Goal: Information Seeking & Learning: Stay updated

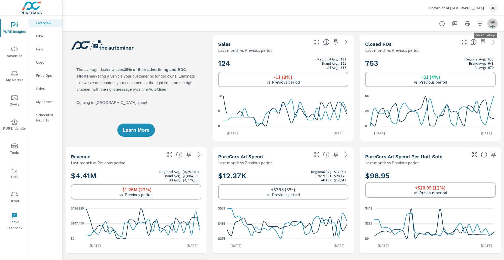
click at [490, 22] on icon "button" at bounding box center [492, 23] width 6 height 6
select select "Last month"
select select "Previous period"
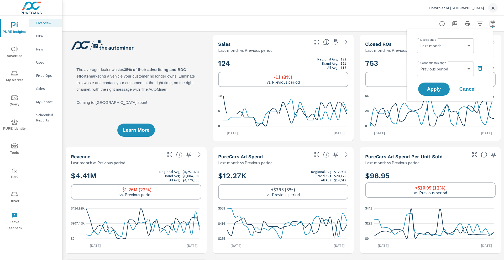
click at [396, 18] on div at bounding box center [283, 23] width 429 height 15
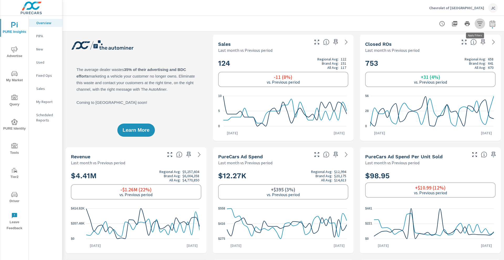
click at [477, 23] on icon "button" at bounding box center [480, 24] width 6 height 4
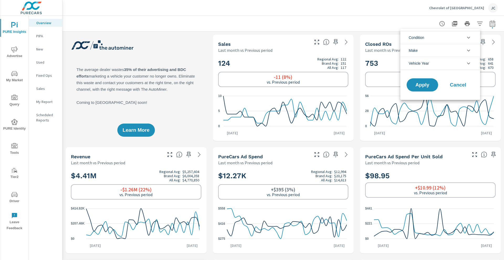
click at [465, 38] on icon "filter options" at bounding box center [468, 37] width 6 height 6
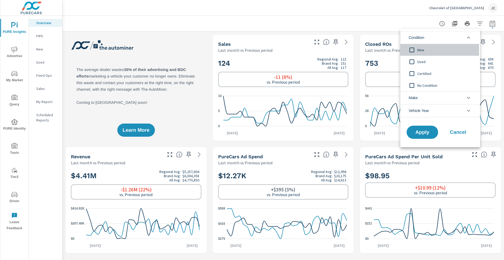
click at [411, 48] on input "filter options" at bounding box center [411, 49] width 11 height 11
click at [417, 130] on span "Apply" at bounding box center [423, 132] width 22 height 5
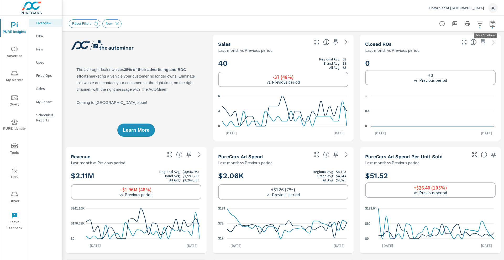
click at [489, 22] on icon "button" at bounding box center [492, 23] width 6 height 6
select select "Last month"
select select "Previous period"
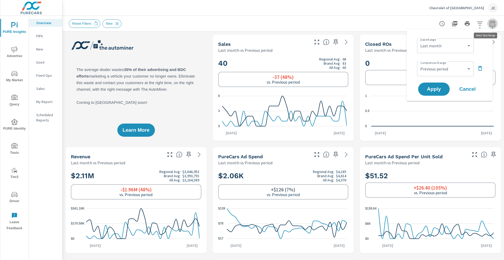
click at [489, 25] on icon "button" at bounding box center [492, 23] width 6 height 6
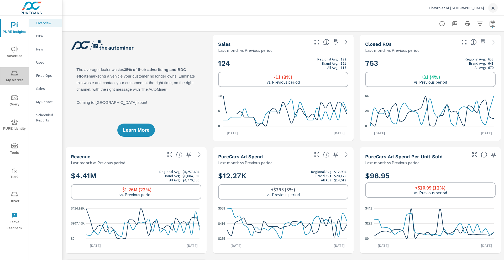
click at [8, 74] on span "My Market" at bounding box center [14, 76] width 25 height 13
click at [477, 24] on icon "button" at bounding box center [480, 23] width 6 height 6
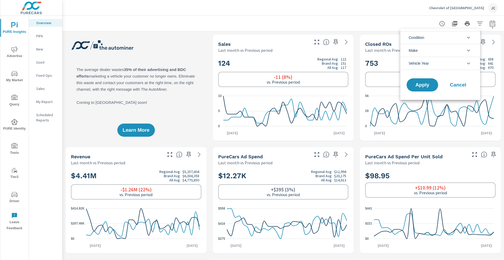
click at [468, 40] on icon "filter options" at bounding box center [468, 37] width 6 height 6
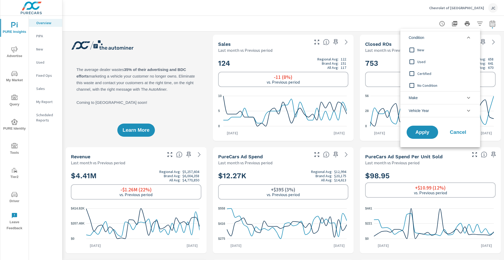
click at [413, 60] on input "filter options" at bounding box center [411, 61] width 11 height 11
click at [420, 130] on span "Apply" at bounding box center [423, 132] width 22 height 5
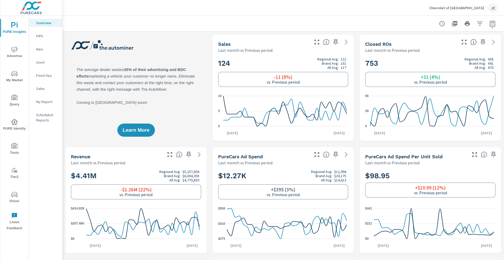
click at [15, 81] on span "My Market" at bounding box center [14, 76] width 25 height 13
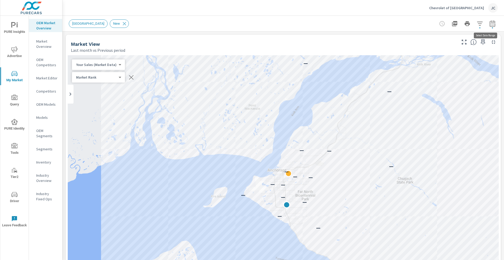
click at [489, 26] on icon "button" at bounding box center [492, 23] width 6 height 6
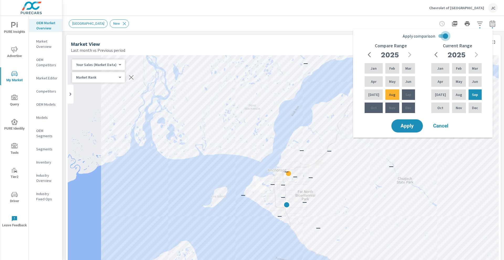
click at [446, 37] on input "Apply comparison" at bounding box center [445, 36] width 30 height 10
checkbox input "false"
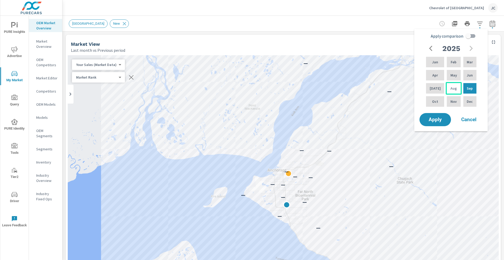
click at [455, 91] on div "Aug" at bounding box center [454, 88] width 16 height 13
click at [474, 63] on div "Mar" at bounding box center [469, 62] width 15 height 13
click at [438, 114] on button "Apply" at bounding box center [435, 120] width 33 height 14
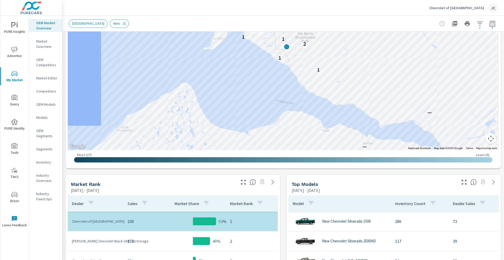
scroll to position [55, 0]
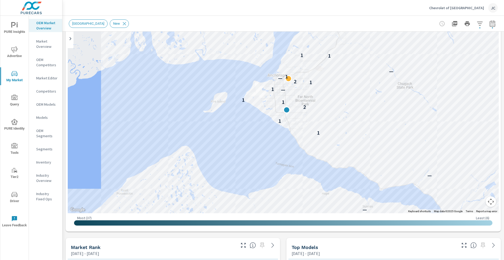
click at [489, 23] on icon "button" at bounding box center [492, 23] width 6 height 6
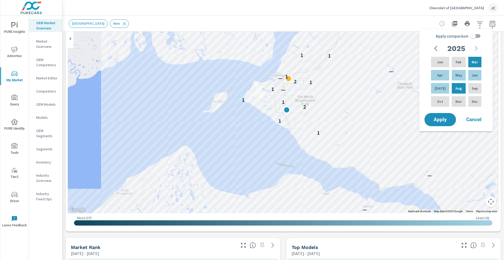
click at [472, 36] on input "Apply comparison" at bounding box center [473, 36] width 30 height 10
checkbox input "true"
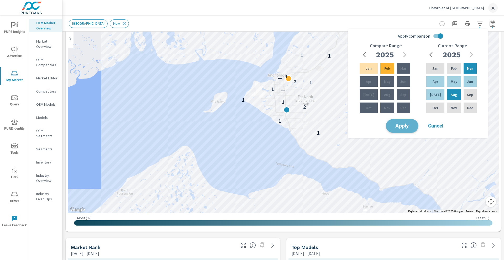
click at [401, 125] on span "Apply" at bounding box center [402, 125] width 22 height 5
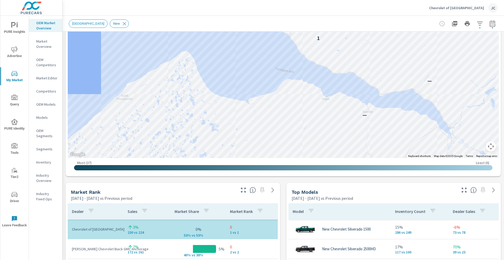
scroll to position [183, 0]
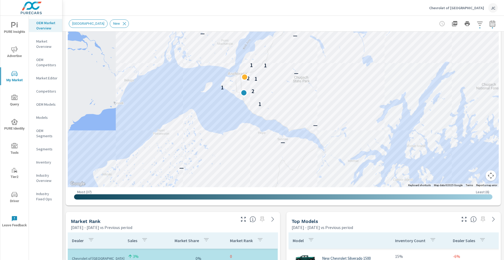
scroll to position [169, 0]
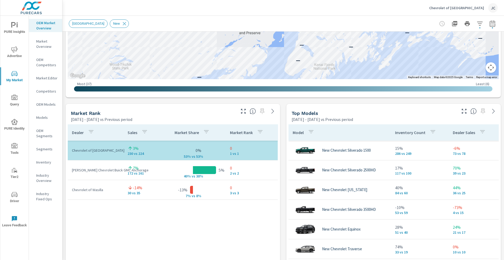
scroll to position [280, 0]
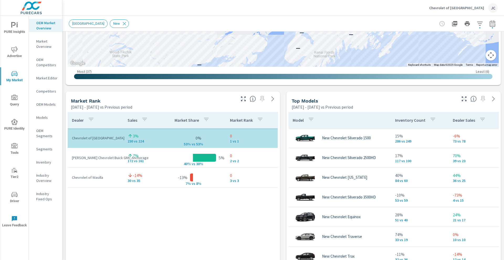
click at [486, 57] on button "Map camera controls" at bounding box center [491, 55] width 10 height 10
click at [486, 56] on button "Map camera controls" at bounding box center [491, 55] width 10 height 10
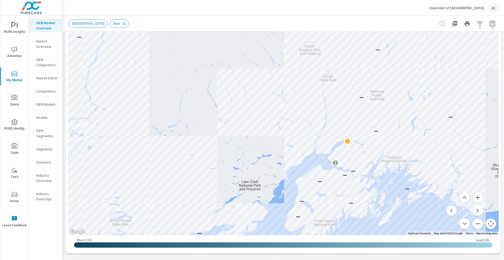
scroll to position [108, 0]
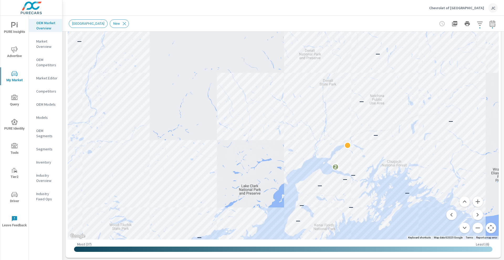
click at [487, 228] on button "Map camera controls" at bounding box center [491, 227] width 10 height 10
click at [486, 227] on button "Map camera controls" at bounding box center [491, 227] width 10 height 10
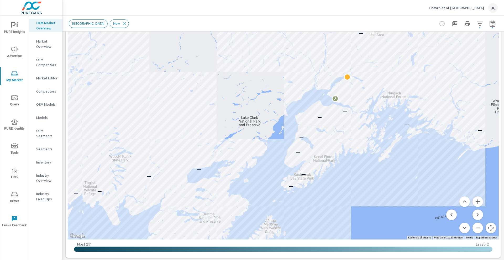
drag, startPoint x: 302, startPoint y: 216, endPoint x: 302, endPoint y: 145, distance: 71.4
click at [302, 145] on div "— — — — — — — — — — — — — — — — — — — — 2 — — — — — — — — — — — — — — — — — — —…" at bounding box center [484, 151] width 403 height 252
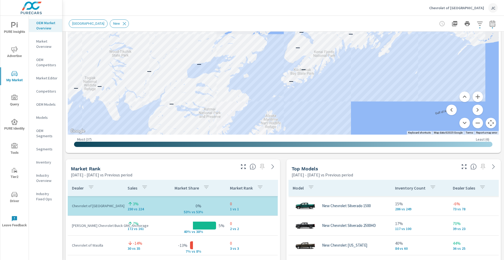
scroll to position [224, 0]
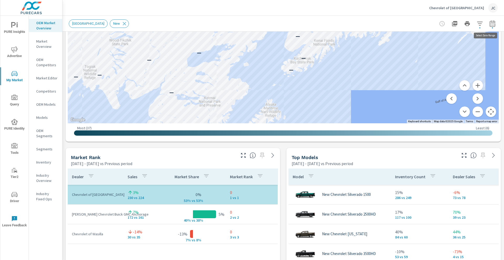
click at [489, 23] on icon "button" at bounding box center [492, 23] width 6 height 6
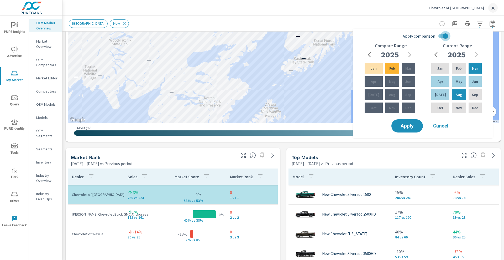
click at [445, 37] on input "Apply comparison" at bounding box center [445, 36] width 30 height 10
checkbox input "false"
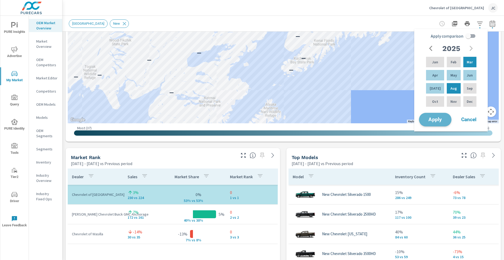
click at [445, 118] on span "Apply" at bounding box center [435, 119] width 22 height 5
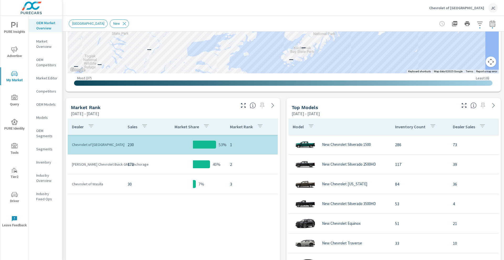
scroll to position [209, 0]
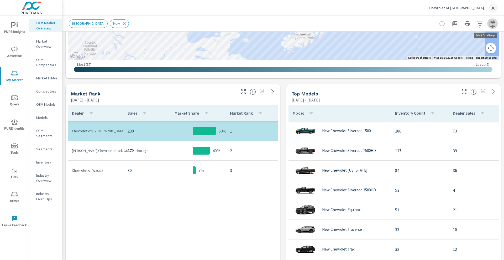
click at [491, 23] on icon "button" at bounding box center [492, 24] width 3 height 2
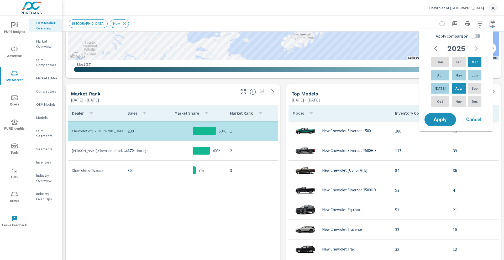
click at [475, 35] on input "Apply comparison" at bounding box center [473, 36] width 30 height 10
checkbox input "true"
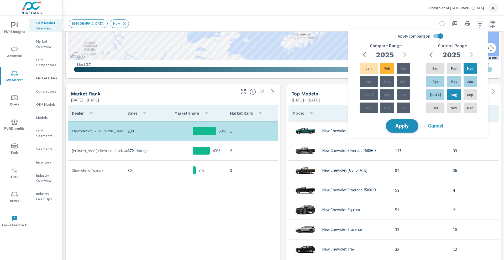
click at [402, 125] on span "Apply" at bounding box center [402, 125] width 22 height 5
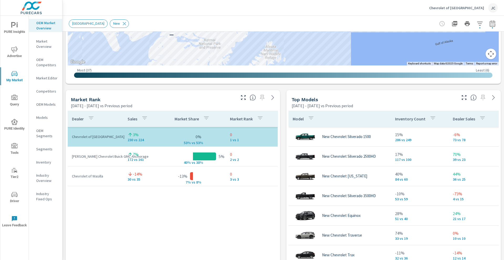
scroll to position [300, 0]
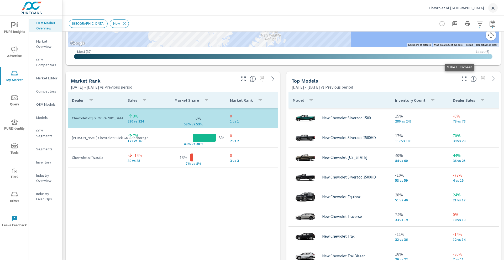
click at [462, 80] on icon "button" at bounding box center [464, 78] width 5 height 5
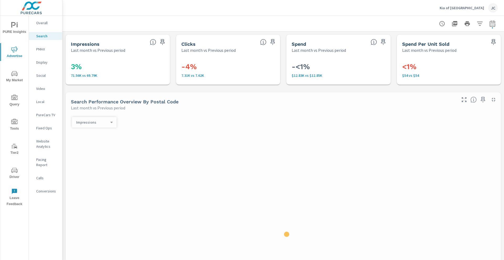
scroll to position [98, 0]
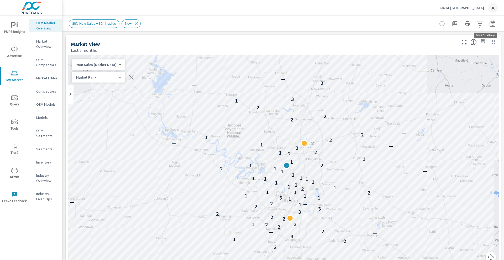
click at [258, 25] on button "button" at bounding box center [492, 23] width 10 height 10
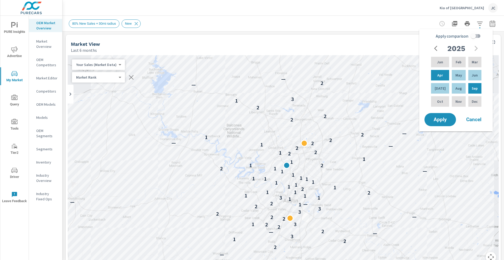
click at [258, 35] on input "Apply comparison" at bounding box center [473, 36] width 30 height 10
checkbox input "true"
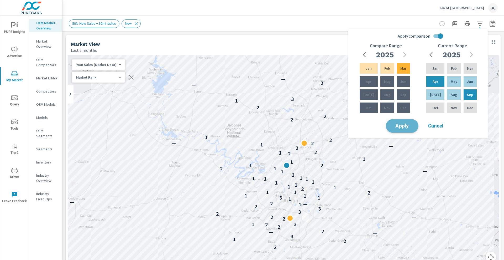
click at [258, 126] on span "Apply" at bounding box center [402, 125] width 22 height 5
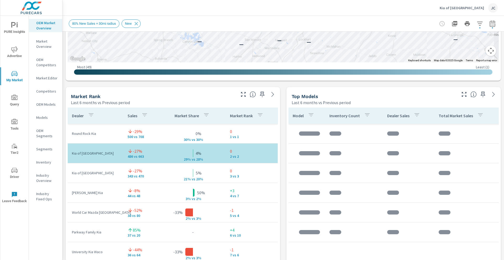
scroll to position [304, 0]
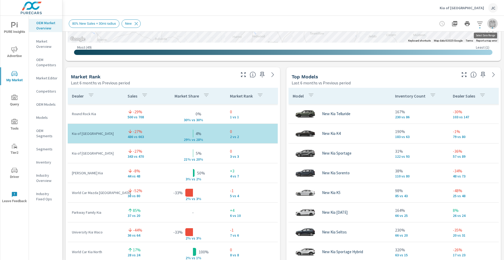
click at [258, 26] on icon "button" at bounding box center [492, 23] width 6 height 6
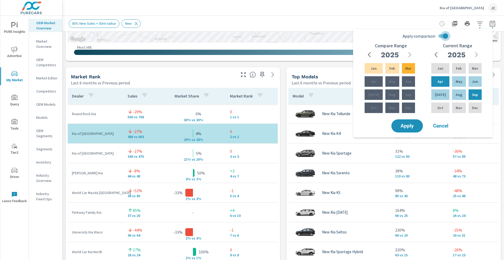
click at [258, 35] on input "Apply comparison" at bounding box center [445, 36] width 30 height 10
checkbox input "false"
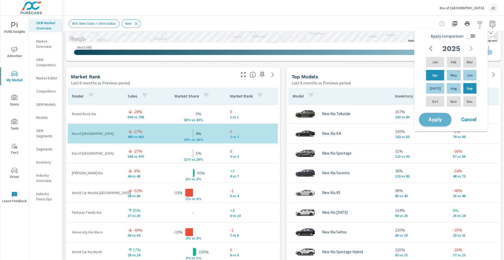
click at [258, 119] on span "Apply" at bounding box center [435, 119] width 22 height 5
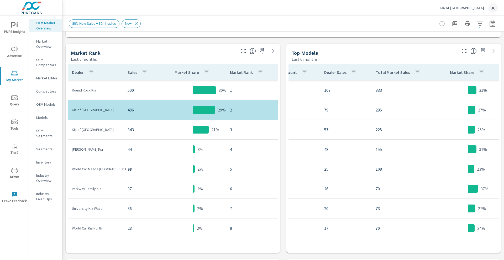
scroll to position [0, 140]
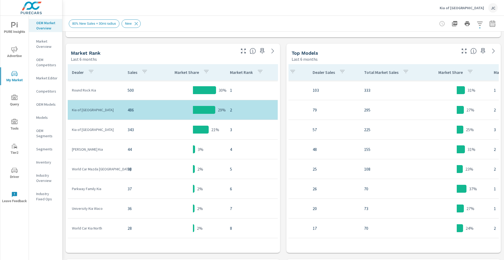
click at [258, 51] on div at bounding box center [479, 50] width 43 height 12
click at [258, 51] on icon "button" at bounding box center [464, 51] width 6 height 6
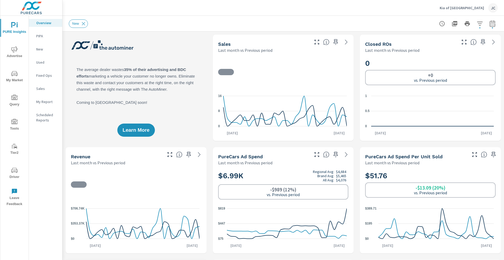
scroll to position [157, 0]
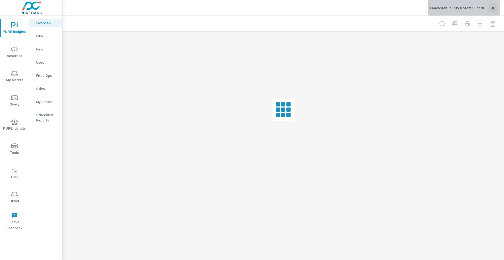
click at [472, 9] on p "Lancaster County Motors Subaru" at bounding box center [457, 8] width 54 height 5
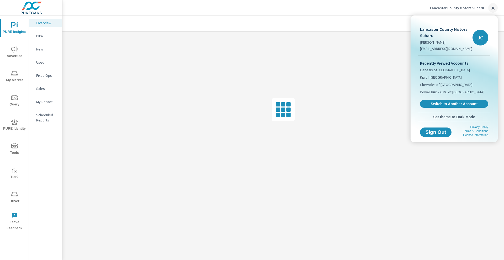
click at [450, 99] on div "Recently Viewed Accounts Genesis of [GEOGRAPHIC_DATA] Kia of [GEOGRAPHIC_DATA] …" at bounding box center [454, 84] width 72 height 56
click at [449, 102] on span "Switch to Another Account" at bounding box center [454, 103] width 64 height 5
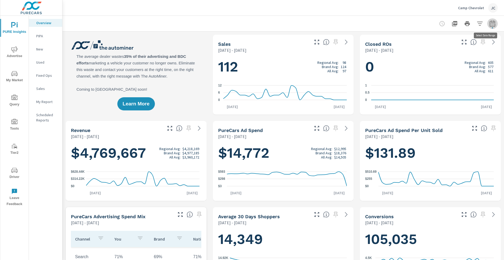
click at [489, 23] on icon "button" at bounding box center [492, 23] width 6 height 6
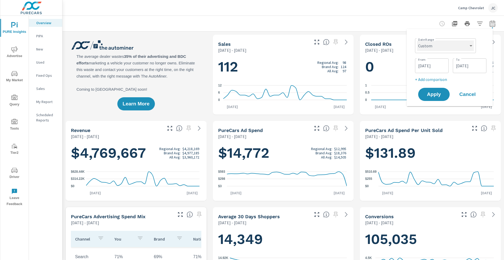
click at [470, 46] on select "Custom [DATE] Last week Last 7 days Last 14 days Last 30 days Last 45 days Last…" at bounding box center [445, 45] width 57 height 10
select select "Last month"
click at [419, 40] on select "Custom Yesterday Last week Last 7 days Last 14 days Last 30 days Last 45 days L…" at bounding box center [445, 45] width 57 height 10
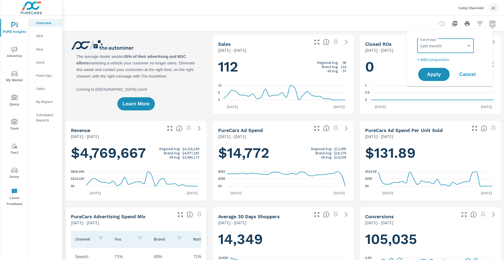
click at [441, 58] on p "+ Add comparison" at bounding box center [450, 59] width 67 height 6
select select "Previous period"
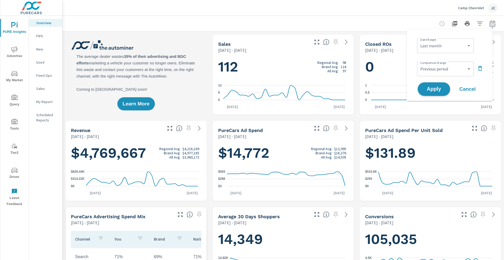
click at [431, 88] on span "Apply" at bounding box center [434, 89] width 22 height 5
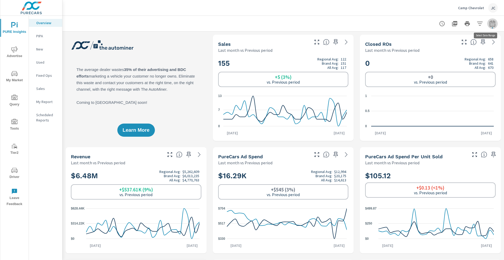
click at [491, 25] on icon "button" at bounding box center [492, 24] width 3 height 2
select select "Last month"
select select "Previous period"
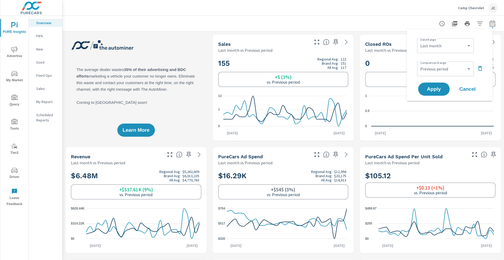
click at [265, 30] on div at bounding box center [283, 23] width 429 height 15
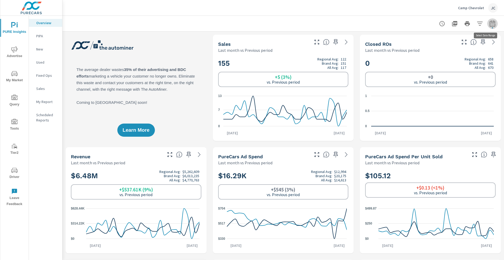
click at [490, 24] on icon "button" at bounding box center [492, 23] width 6 height 6
select select "Last month"
select select "Previous period"
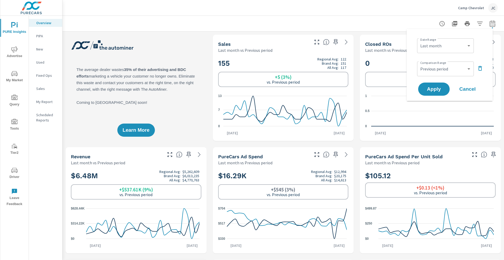
click at [103, 20] on div at bounding box center [283, 23] width 429 height 15
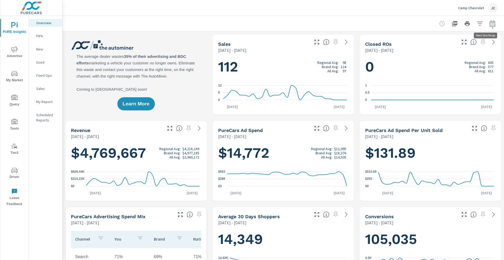
click at [489, 25] on icon "button" at bounding box center [492, 23] width 6 height 6
click at [14, 77] on span "My Market" at bounding box center [14, 76] width 25 height 13
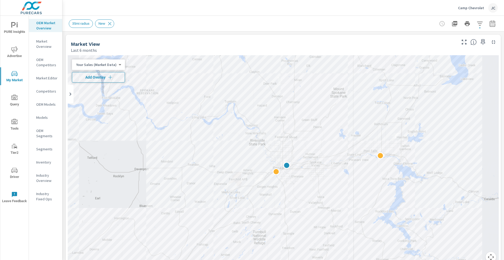
click at [110, 77] on icon "button" at bounding box center [110, 77] width 4 height 4
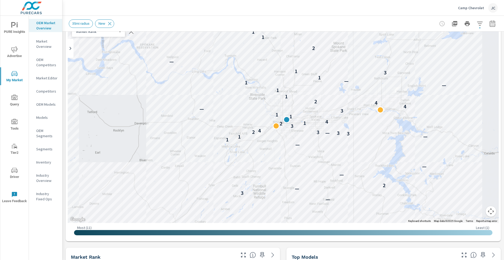
scroll to position [40, 0]
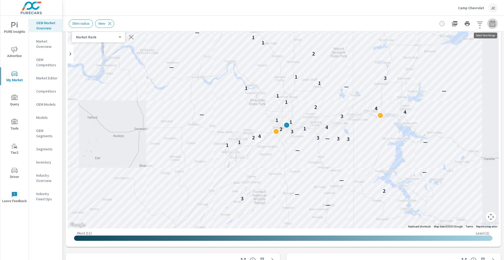
click at [491, 25] on icon "button" at bounding box center [492, 24] width 3 height 2
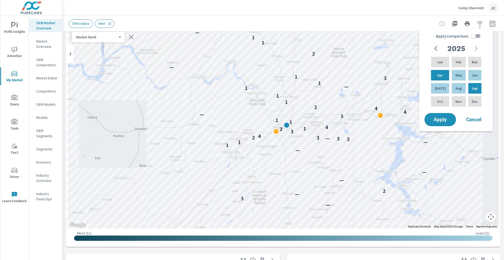
click at [475, 34] on input "Apply comparison" at bounding box center [473, 36] width 30 height 10
checkbox input "true"
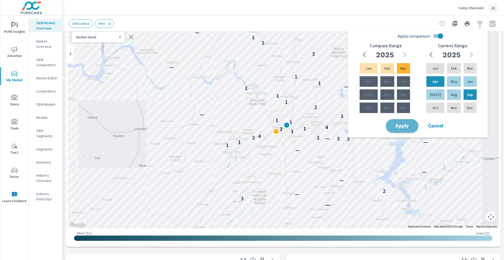
click at [393, 129] on button "Apply" at bounding box center [402, 126] width 33 height 14
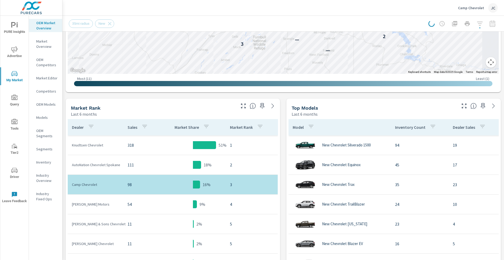
scroll to position [205, 0]
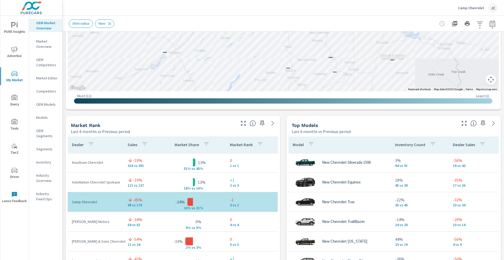
scroll to position [260, 0]
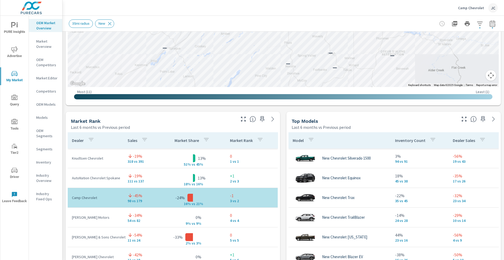
click at [489, 23] on icon "button" at bounding box center [492, 23] width 6 height 6
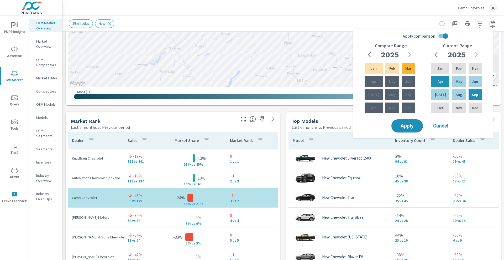
click at [442, 35] on input "Apply comparison" at bounding box center [445, 36] width 30 height 10
checkbox input "false"
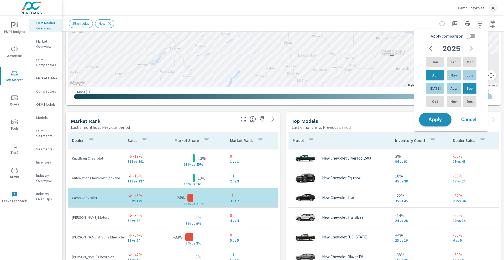
click at [429, 119] on span "Apply" at bounding box center [435, 119] width 22 height 5
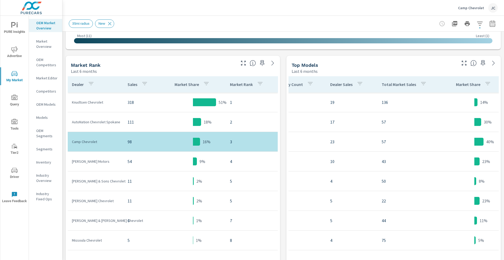
scroll to position [0, 117]
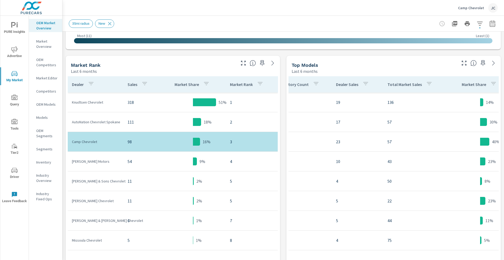
click at [458, 64] on div at bounding box center [479, 62] width 43 height 12
click at [461, 63] on icon "button" at bounding box center [464, 63] width 6 height 6
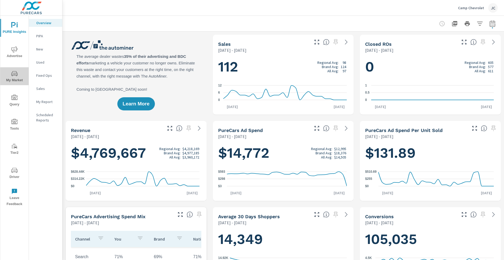
click at [7, 74] on span "My Market" at bounding box center [14, 76] width 25 height 13
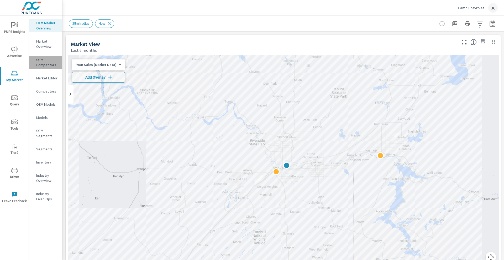
click at [44, 60] on p "OEM Competitors" at bounding box center [47, 62] width 22 height 10
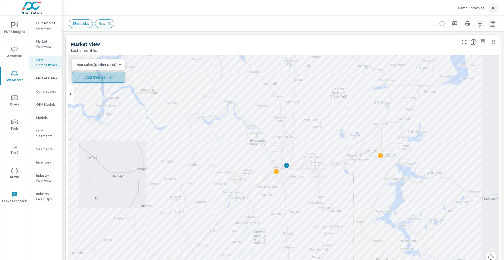
click at [114, 76] on span "Add Overlay" at bounding box center [98, 77] width 48 height 5
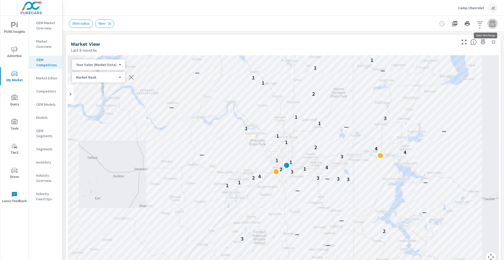
click at [489, 22] on icon "button" at bounding box center [492, 23] width 6 height 6
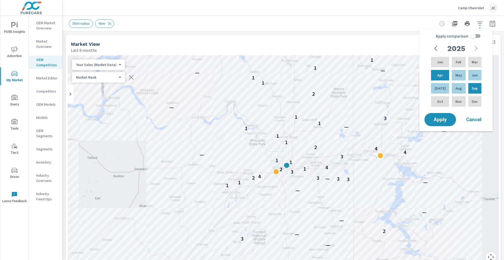
click at [482, 123] on button "Cancel" at bounding box center [473, 119] width 31 height 13
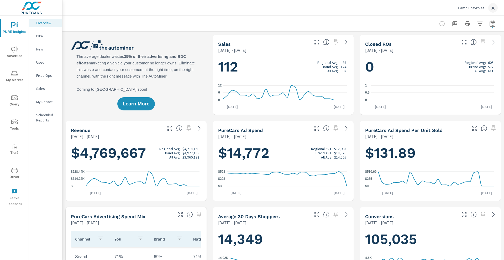
click at [7, 78] on span "My Market" at bounding box center [14, 76] width 25 height 13
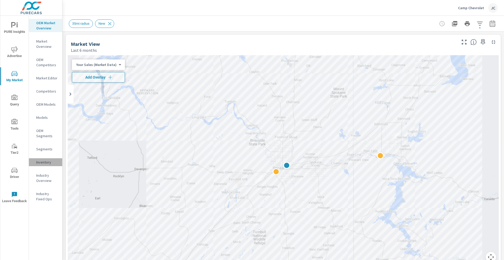
click at [47, 163] on p "Inventory" at bounding box center [47, 161] width 22 height 5
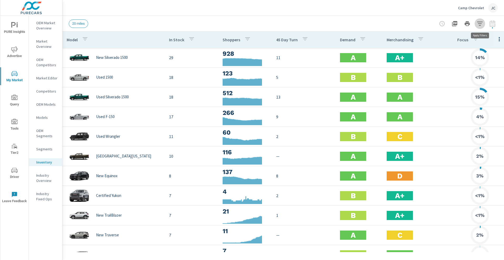
click at [480, 22] on icon "button" at bounding box center [480, 23] width 6 height 6
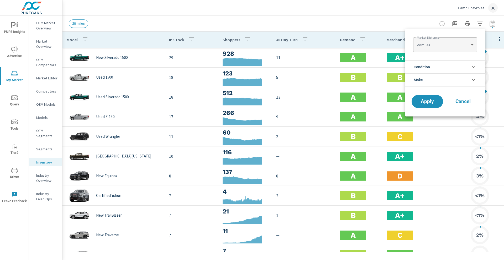
click at [462, 68] on li "Condition" at bounding box center [445, 66] width 80 height 13
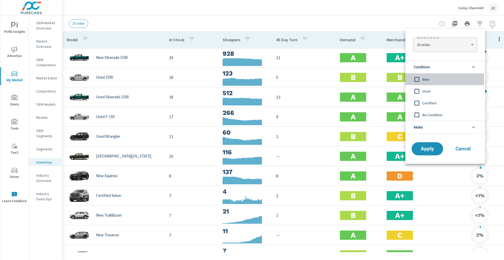
click at [418, 79] on input "filter options" at bounding box center [416, 79] width 11 height 11
click at [418, 148] on span "Apply" at bounding box center [428, 148] width 22 height 5
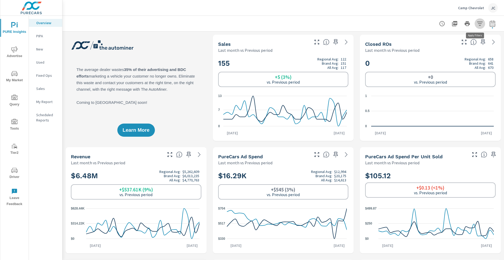
click at [477, 22] on icon "button" at bounding box center [480, 23] width 6 height 6
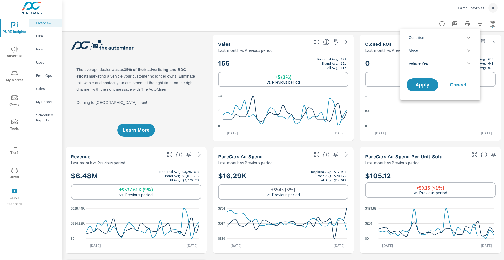
click at [471, 35] on icon "filter options" at bounding box center [468, 37] width 6 height 6
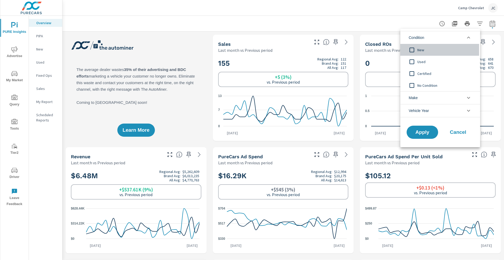
click at [413, 50] on input "filter options" at bounding box center [411, 49] width 11 height 11
click at [417, 132] on span "Apply" at bounding box center [423, 132] width 22 height 5
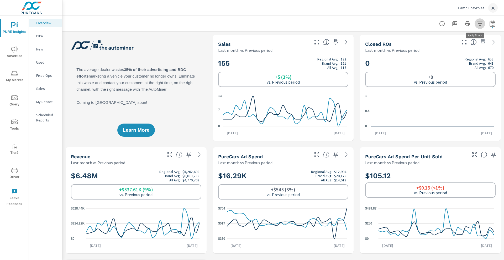
click at [477, 22] on icon "button" at bounding box center [480, 23] width 6 height 6
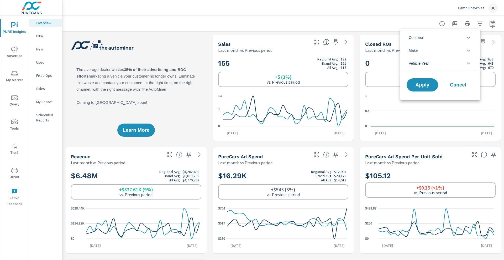
click at [446, 38] on li "Condition" at bounding box center [440, 37] width 80 height 13
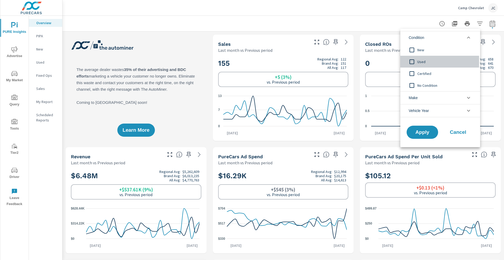
click at [413, 61] on input "filter options" at bounding box center [411, 61] width 11 height 11
click at [414, 131] on span "Apply" at bounding box center [423, 132] width 22 height 5
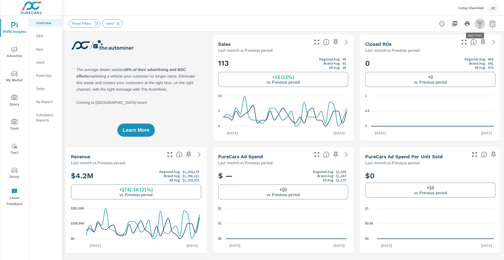
click at [477, 24] on icon "button" at bounding box center [480, 23] width 6 height 6
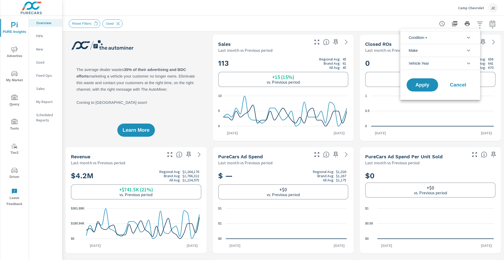
scroll to position [12, 0]
click at [469, 38] on icon "filter options" at bounding box center [468, 38] width 3 height 2
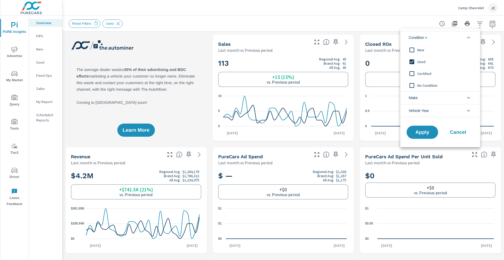
scroll to position [0, 0]
click at [254, 26] on div at bounding box center [252, 130] width 504 height 260
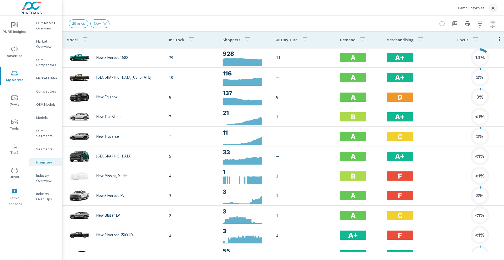
click at [23, 54] on span "Advertise" at bounding box center [14, 52] width 25 height 13
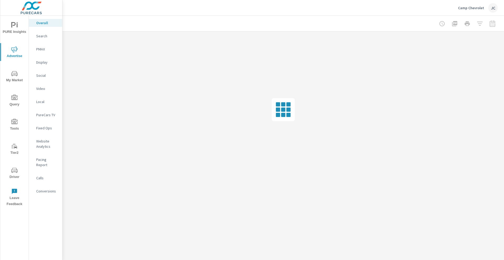
click at [45, 38] on p "Search" at bounding box center [47, 35] width 22 height 5
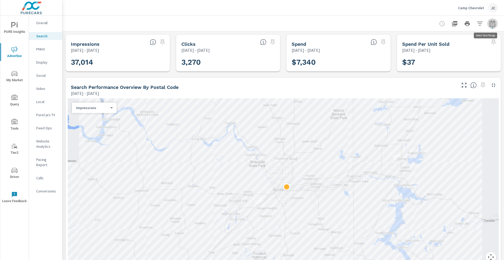
click at [489, 22] on icon "button" at bounding box center [492, 23] width 6 height 6
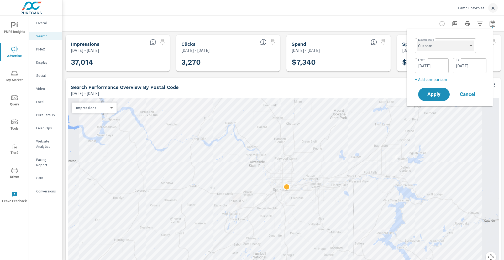
click at [463, 45] on select "Custom Yesterday Last week Last 7 days Last 14 days Last 30 days Last 45 days L…" at bounding box center [445, 45] width 57 height 10
select select "Last month"
click at [419, 40] on select "Custom Yesterday Last week Last 7 days Last 14 days Last 30 days Last 45 days L…" at bounding box center [445, 45] width 57 height 10
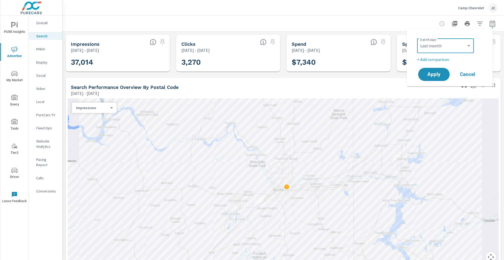
click at [439, 58] on p "+ Add comparison" at bounding box center [450, 59] width 67 height 6
select select "Previous period"
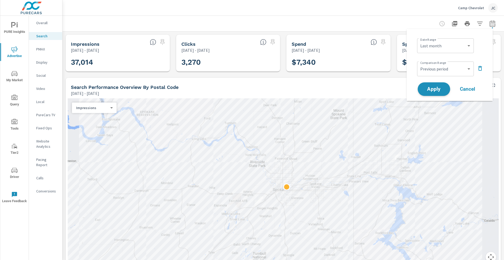
click at [434, 87] on span "Apply" at bounding box center [434, 89] width 22 height 5
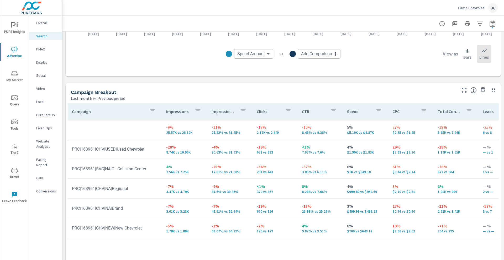
scroll to position [461, 0]
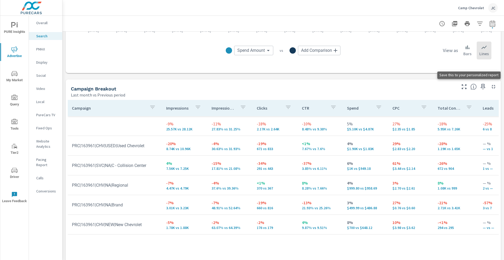
click at [480, 85] on icon "button" at bounding box center [483, 86] width 6 height 6
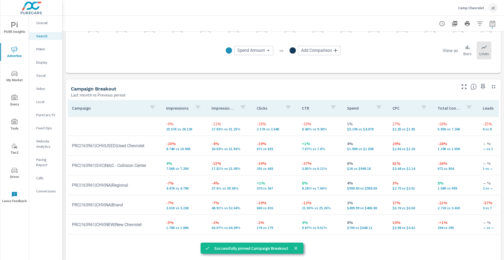
scroll to position [502, 0]
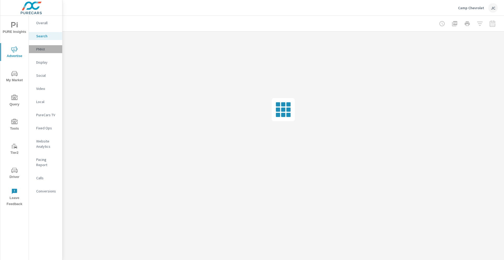
click at [37, 48] on p "PMAX" at bounding box center [47, 48] width 22 height 5
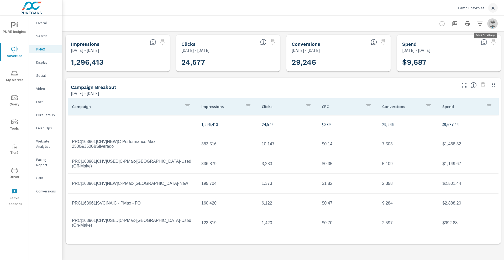
click at [495, 20] on icon "button" at bounding box center [492, 23] width 6 height 6
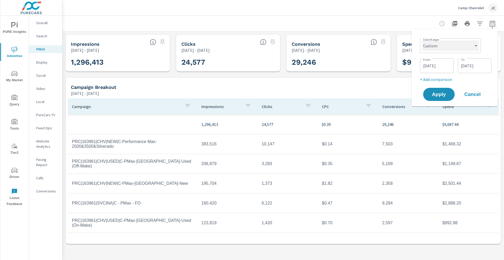
click at [473, 46] on select "Custom [DATE] Last week Last 7 days Last 14 days Last 30 days Last 45 days Last…" at bounding box center [450, 45] width 57 height 10
select select "Last month"
click at [424, 40] on select "Custom [DATE] Last week Last 7 days Last 14 days Last 30 days Last 45 days Last…" at bounding box center [450, 45] width 57 height 10
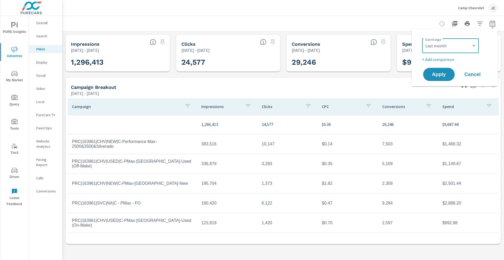
click at [435, 61] on p "+ Add comparison" at bounding box center [455, 59] width 67 height 6
select select "Previous period"
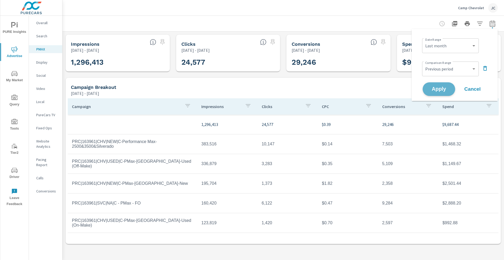
click at [435, 87] on span "Apply" at bounding box center [439, 89] width 22 height 5
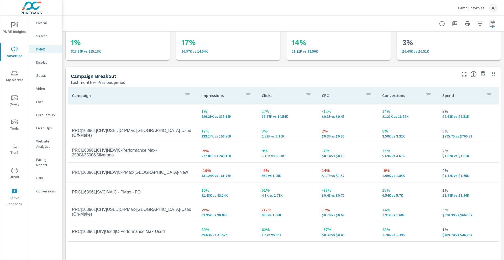
scroll to position [53, 0]
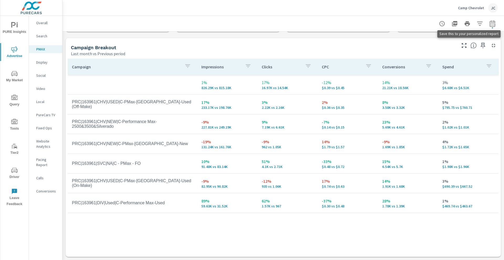
click at [481, 46] on icon "button" at bounding box center [483, 46] width 4 height 6
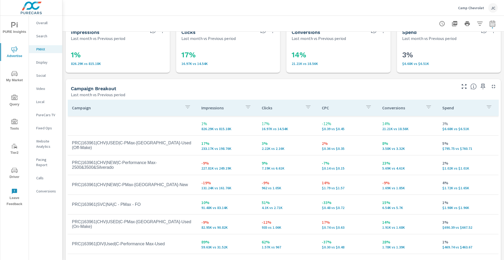
scroll to position [0, 0]
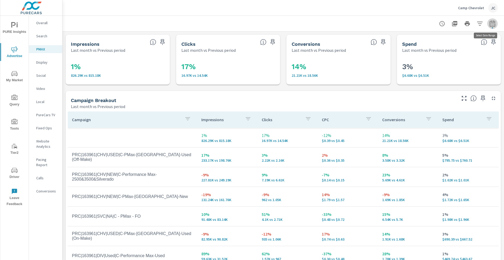
click at [491, 24] on button "button" at bounding box center [492, 23] width 10 height 10
select select "Last month"
select select "Previous period"
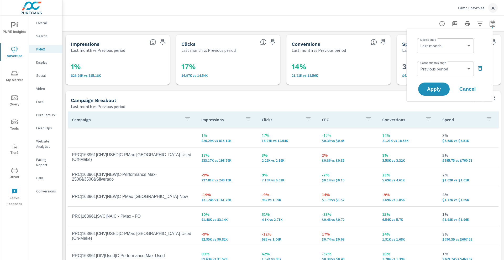
click at [369, 25] on div at bounding box center [283, 23] width 429 height 15
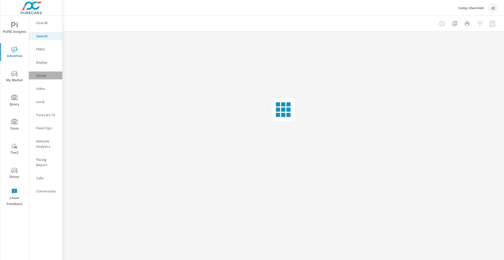
click at [39, 73] on p "Social" at bounding box center [47, 75] width 22 height 5
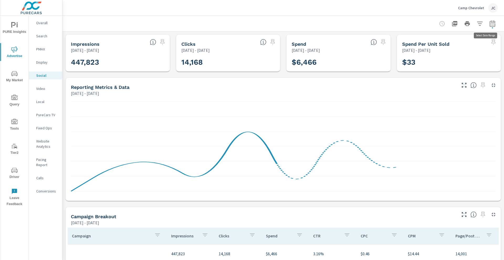
click at [491, 25] on icon "button" at bounding box center [492, 24] width 3 height 2
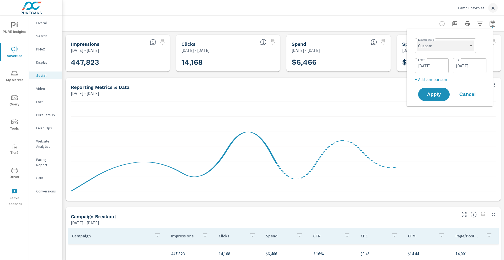
click at [467, 46] on select "Custom Yesterday Last week Last 7 days Last 14 days Last 30 days Last 45 days L…" at bounding box center [445, 45] width 57 height 10
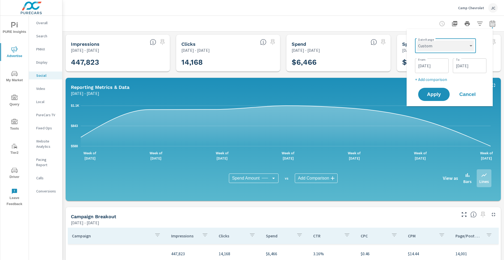
select select "Last month"
click at [419, 40] on select "Custom [DATE] Last week Last 7 days Last 14 days Last 30 days Last 45 days Last…" at bounding box center [445, 45] width 57 height 10
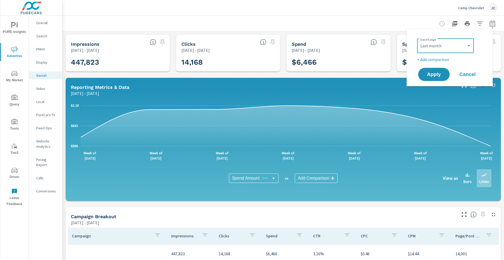
click at [435, 60] on p "+ Add comparison" at bounding box center [450, 59] width 67 height 6
select select "Previous period"
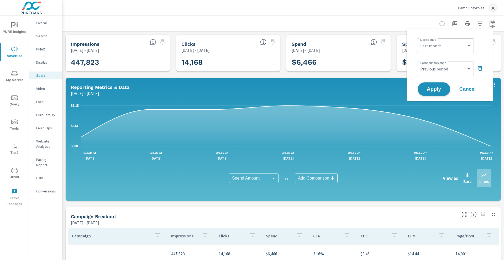
click at [431, 89] on span "Apply" at bounding box center [434, 89] width 22 height 5
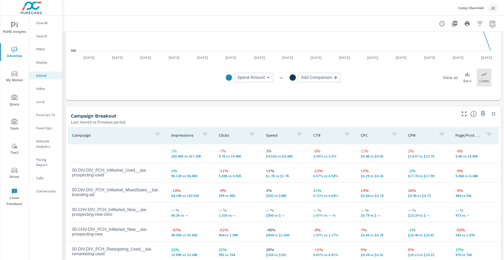
scroll to position [155, 0]
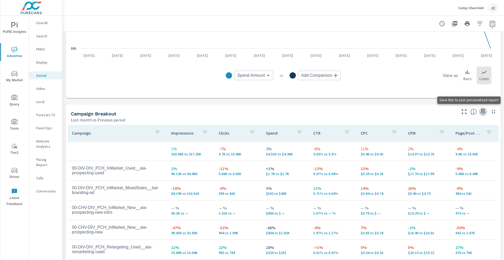
click at [481, 111] on icon "button" at bounding box center [483, 112] width 4 height 6
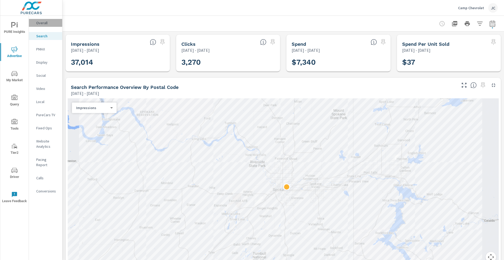
click at [34, 22] on div "Overall" at bounding box center [45, 23] width 33 height 8
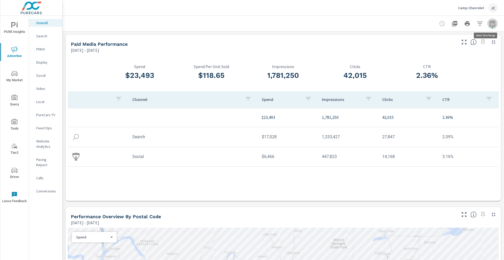
click at [489, 21] on icon "button" at bounding box center [492, 23] width 6 height 6
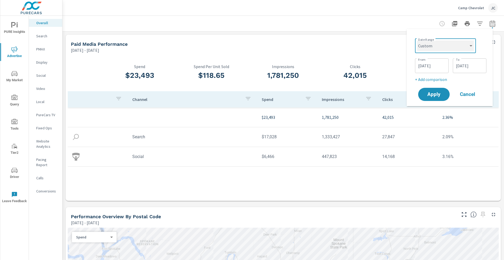
click at [470, 48] on select "Custom Yesterday Last week Last 7 days Last 14 days Last 30 days Last 45 days L…" at bounding box center [445, 45] width 57 height 10
select select "Last month"
click at [419, 40] on select "Custom Yesterday Last week Last 7 days Last 14 days Last 30 days Last 45 days L…" at bounding box center [445, 45] width 57 height 10
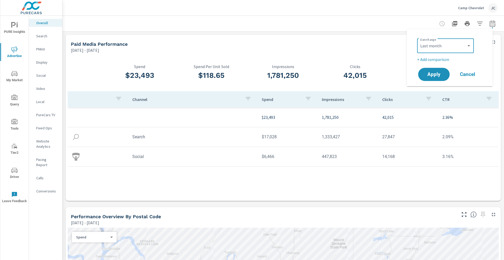
click at [438, 59] on p "+ Add comparison" at bounding box center [450, 59] width 67 height 6
select select "Previous period"
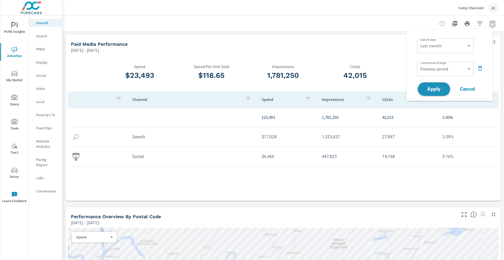
click at [427, 90] on span "Apply" at bounding box center [434, 89] width 22 height 5
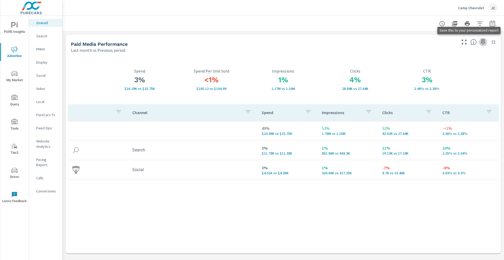
click at [480, 42] on icon "button" at bounding box center [483, 42] width 6 height 6
click at [491, 25] on icon "button" at bounding box center [492, 24] width 3 height 2
select select "Last month"
select select "Previous period"
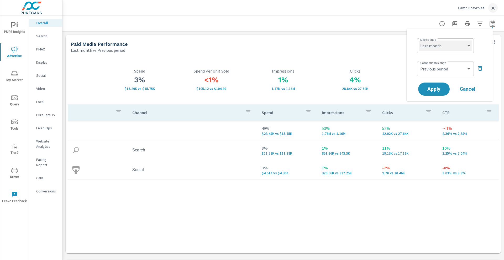
click at [470, 43] on select "Custom Yesterday Last week Last 7 days Last 14 days Last 30 days Last 45 days L…" at bounding box center [445, 45] width 52 height 10
select select "Last 90 days"
click at [419, 40] on select "Custom Yesterday Last week Last 7 days Last 14 days Last 30 days Last 45 days L…" at bounding box center [445, 45] width 52 height 10
click at [442, 93] on button "Apply" at bounding box center [434, 89] width 33 height 14
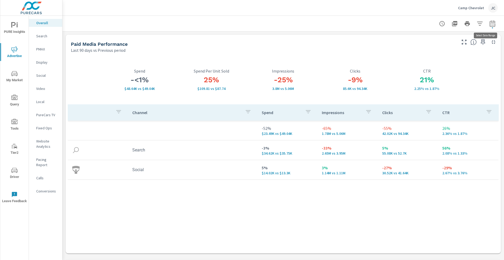
click at [489, 24] on icon "button" at bounding box center [492, 23] width 6 height 6
select select "Last 90 days"
select select "Previous period"
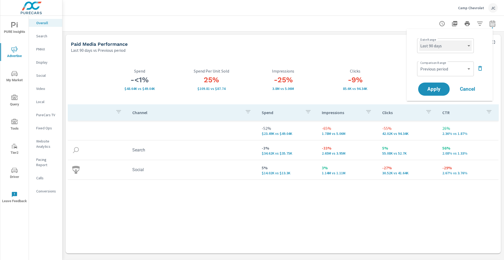
click at [469, 48] on select "Custom [DATE] Last week Last 7 days Last 14 days Last 30 days Last 45 days Last…" at bounding box center [445, 45] width 52 height 10
select select "Last month"
click at [419, 40] on select "Custom [DATE] Last week Last 7 days Last 14 days Last 30 days Last 45 days Last…" at bounding box center [445, 45] width 52 height 10
click at [437, 85] on button "Apply" at bounding box center [434, 89] width 33 height 14
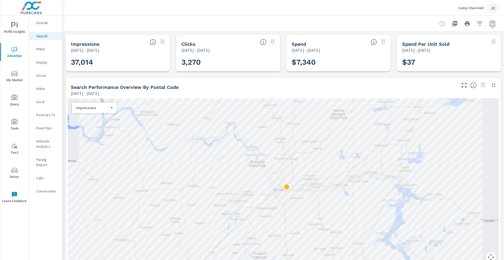
click at [17, 172] on icon "nav menu" at bounding box center [14, 169] width 6 height 5
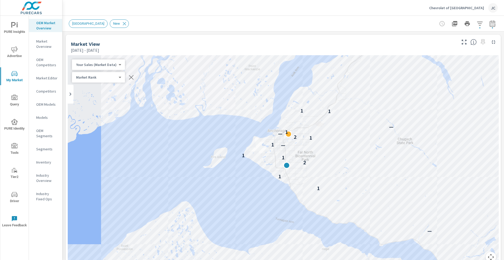
click at [44, 60] on p "OEM Competitors" at bounding box center [47, 62] width 22 height 10
click at [43, 162] on p "Inventory" at bounding box center [47, 161] width 22 height 5
click at [19, 52] on span "Advertise" at bounding box center [14, 52] width 25 height 13
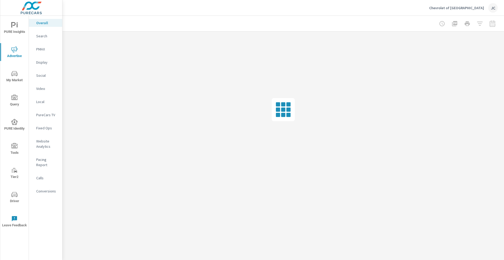
click at [47, 40] on div "Search" at bounding box center [45, 36] width 33 height 8
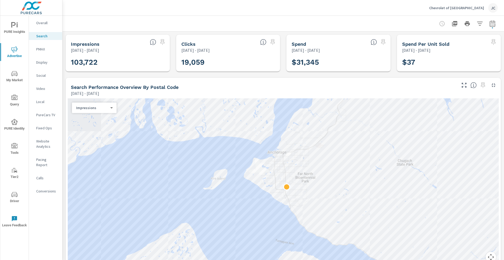
click at [403, 20] on icon "button" at bounding box center [492, 23] width 6 height 6
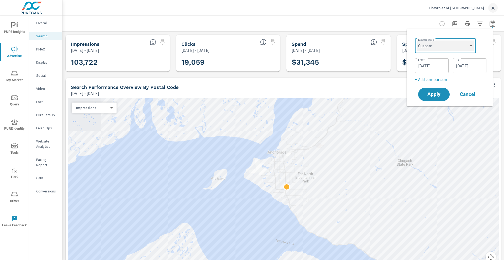
click at [403, 49] on select "Custom [DATE] Last week Last 7 days Last 14 days Last 30 days Last 45 days Last…" at bounding box center [445, 45] width 57 height 10
select select "Last month"
click at [403, 40] on select "Custom [DATE] Last week Last 7 days Last 14 days Last 30 days Last 45 days Last…" at bounding box center [445, 45] width 57 height 10
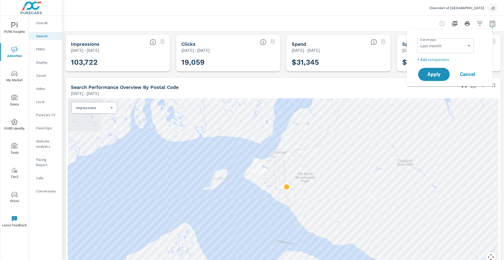
click at [403, 58] on p "+ Add comparison" at bounding box center [450, 59] width 67 height 6
select select "Previous period"
click at [403, 93] on button "Apply" at bounding box center [434, 89] width 33 height 14
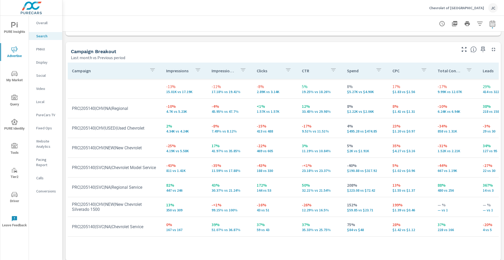
scroll to position [502, 0]
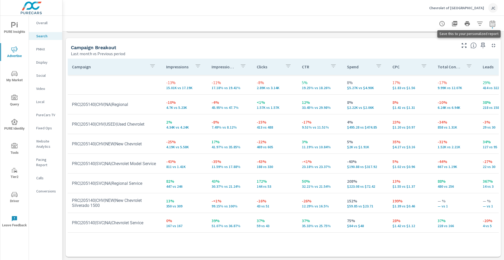
click at [403, 44] on icon "button" at bounding box center [483, 45] width 6 height 6
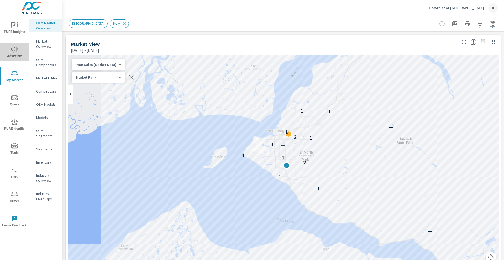
click at [21, 52] on span "Advertise" at bounding box center [14, 52] width 25 height 13
click at [15, 51] on icon "nav menu" at bounding box center [14, 49] width 6 height 6
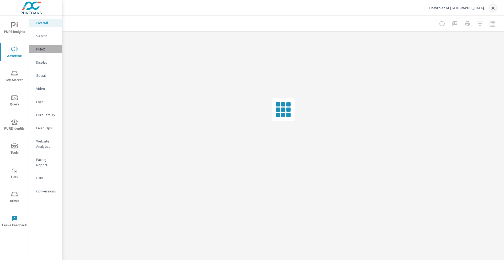
click at [45, 50] on p "PMAX" at bounding box center [47, 48] width 22 height 5
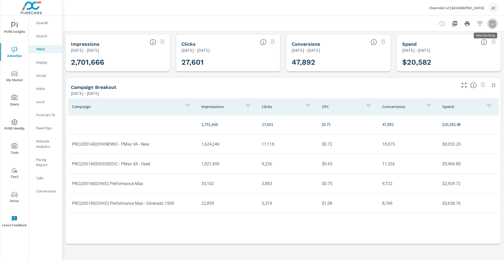
click at [494, 24] on icon "button" at bounding box center [492, 23] width 6 height 6
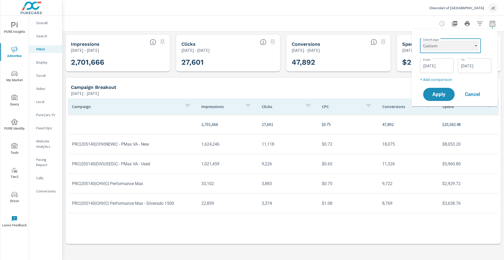
click at [460, 44] on select "Custom [DATE] Last week Last 7 days Last 14 days Last 30 days Last 45 days Last…" at bounding box center [450, 45] width 57 height 10
select select "Last month"
click at [424, 40] on select "Custom [DATE] Last week Last 7 days Last 14 days Last 30 days Last 45 days Last…" at bounding box center [450, 45] width 57 height 10
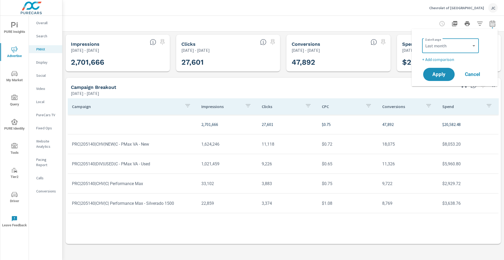
click at [440, 61] on p "+ Add comparison" at bounding box center [455, 59] width 67 height 6
select select "Previous period"
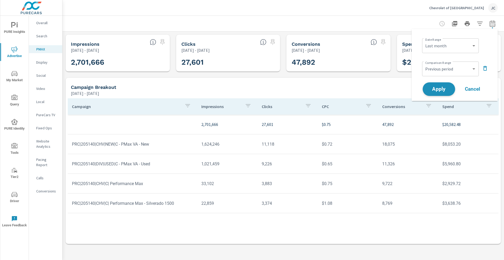
click at [442, 83] on button "Apply" at bounding box center [439, 89] width 33 height 14
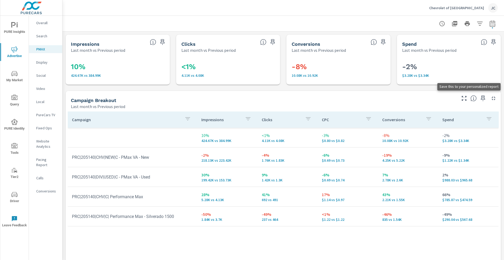
click at [480, 97] on icon "button" at bounding box center [483, 98] width 6 height 6
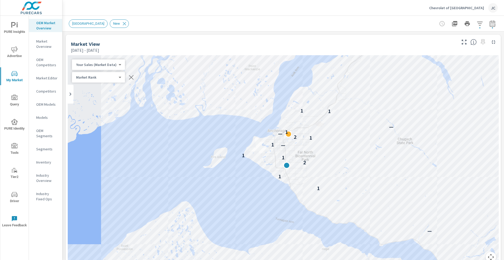
click at [15, 49] on icon "nav menu" at bounding box center [14, 49] width 6 height 6
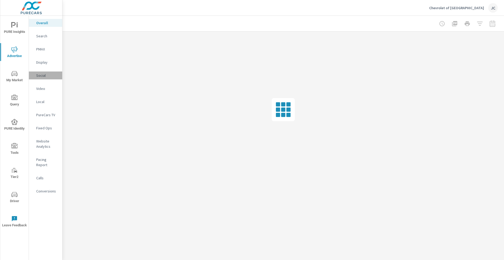
click at [40, 77] on p "Social" at bounding box center [47, 75] width 22 height 5
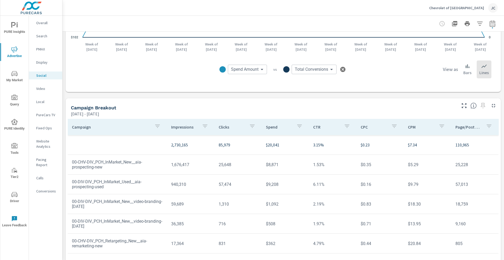
scroll to position [116, 0]
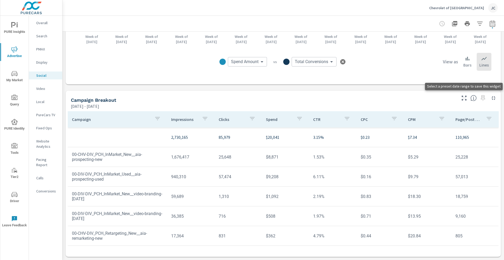
click at [479, 98] on span at bounding box center [483, 98] width 8 height 8
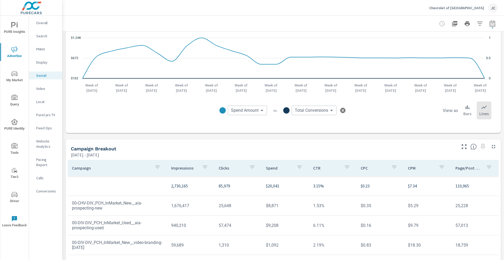
scroll to position [18, 0]
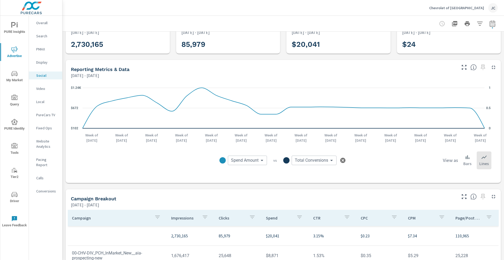
click at [388, 204] on div "[DATE] - [DATE]" at bounding box center [263, 204] width 385 height 6
click at [479, 196] on span at bounding box center [483, 196] width 8 height 8
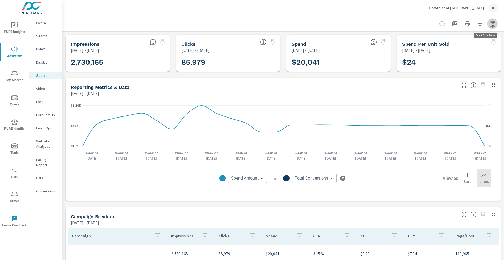
click at [489, 22] on icon "button" at bounding box center [492, 23] width 6 height 6
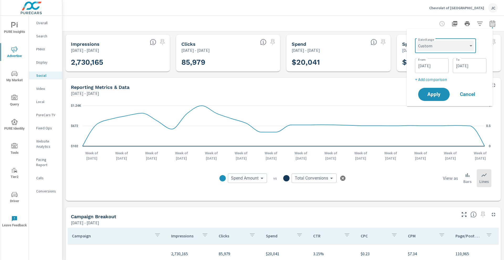
click at [460, 48] on select "Custom Yesterday Last week Last 7 days Last 14 days Last 30 days Last 45 days L…" at bounding box center [445, 45] width 57 height 10
select select "Last month"
click at [419, 40] on select "Custom Yesterday Last week Last 7 days Last 14 days Last 30 days Last 45 days L…" at bounding box center [445, 45] width 57 height 10
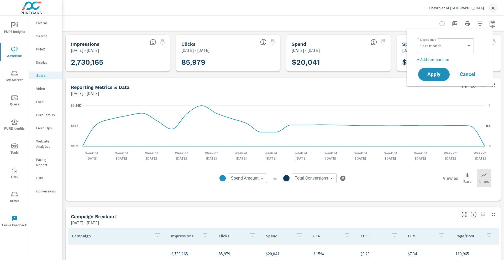
click at [443, 61] on p "+ Add comparison" at bounding box center [450, 59] width 67 height 6
select select "Previous period"
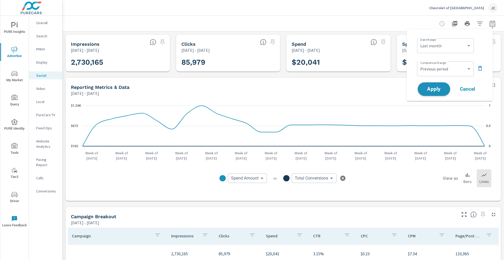
click at [442, 87] on span "Apply" at bounding box center [434, 89] width 22 height 5
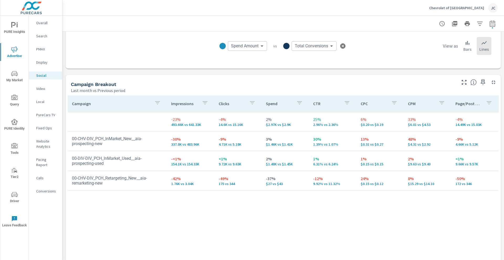
scroll to position [188, 0]
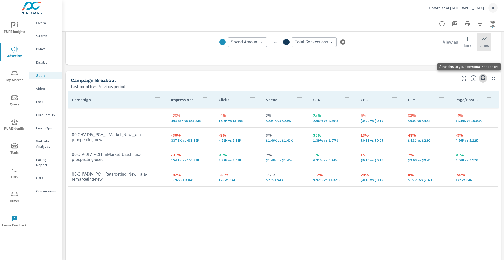
click at [479, 82] on button "button" at bounding box center [483, 78] width 8 height 8
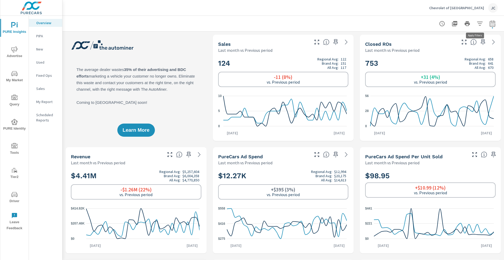
click at [477, 23] on icon "button" at bounding box center [480, 24] width 6 height 4
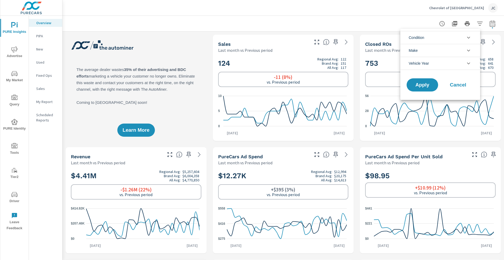
click at [471, 37] on icon "filter options" at bounding box center [468, 37] width 6 height 6
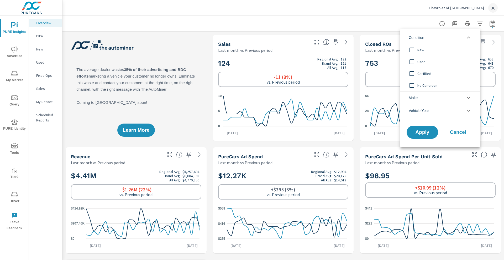
click at [414, 48] on input "filter options" at bounding box center [411, 49] width 11 height 11
click at [419, 130] on span "Apply" at bounding box center [423, 132] width 22 height 5
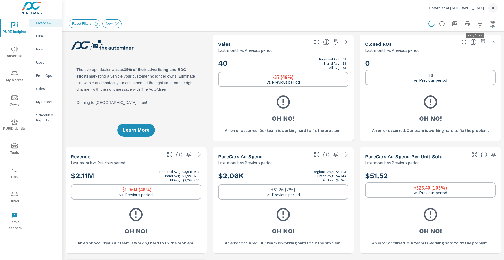
click at [477, 25] on icon "button" at bounding box center [480, 23] width 6 height 6
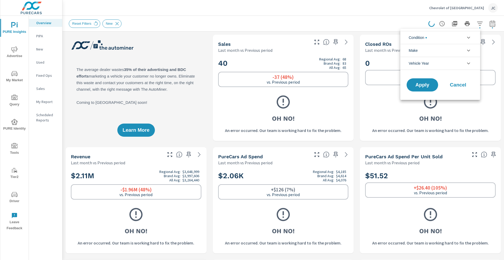
click at [460, 39] on li "Condition" at bounding box center [440, 37] width 80 height 13
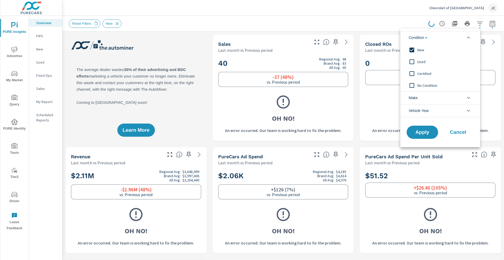
click at [414, 50] on input "filter options" at bounding box center [411, 49] width 11 height 11
click at [428, 130] on span "Apply" at bounding box center [423, 132] width 22 height 5
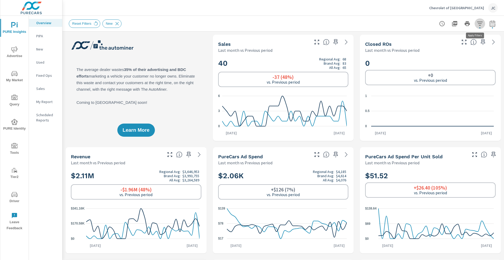
click at [477, 25] on icon "button" at bounding box center [480, 23] width 6 height 6
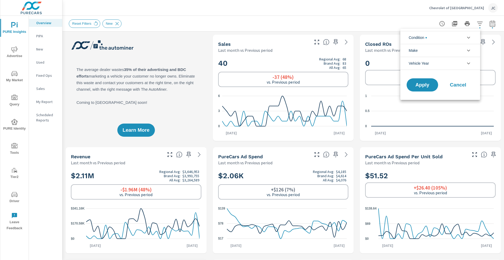
click at [470, 34] on icon "filter options" at bounding box center [468, 37] width 6 height 6
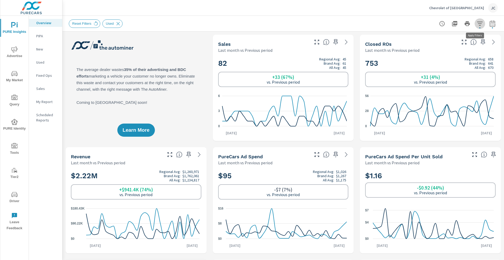
click at [477, 22] on icon "button" at bounding box center [480, 24] width 6 height 4
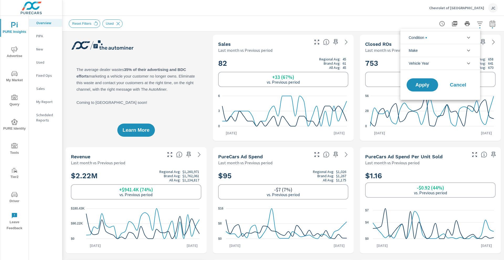
scroll to position [12, 0]
click at [468, 41] on li "Condition" at bounding box center [440, 37] width 80 height 13
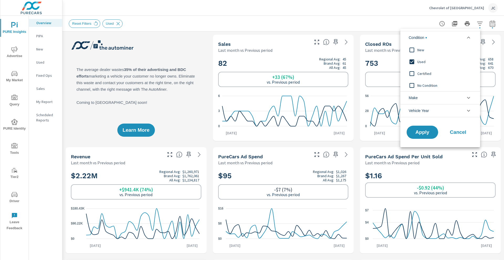
scroll to position [0, 0]
click at [425, 131] on span "Apply" at bounding box center [423, 132] width 22 height 5
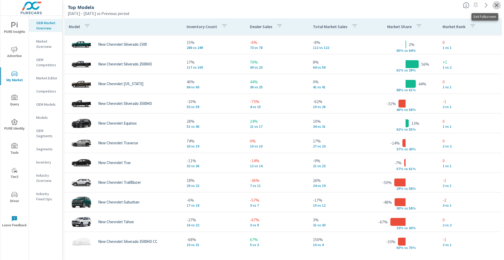
click at [495, 5] on icon "button" at bounding box center [496, 5] width 6 height 6
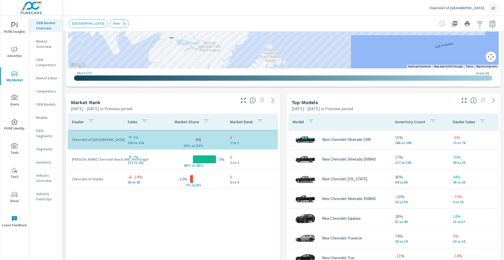
scroll to position [266, 0]
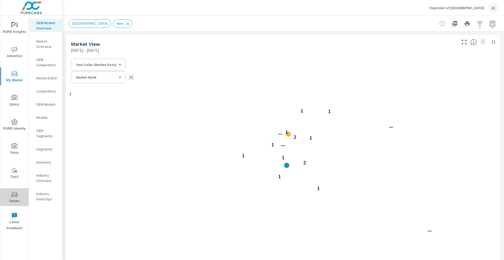
click at [17, 198] on span "Driver" at bounding box center [14, 197] width 25 height 13
click at [18, 57] on span "Advertise" at bounding box center [14, 52] width 25 height 13
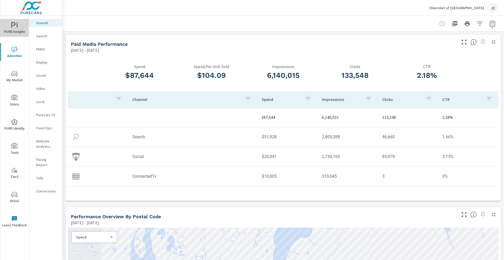
click at [16, 31] on span "PURE Insights" at bounding box center [14, 28] width 25 height 13
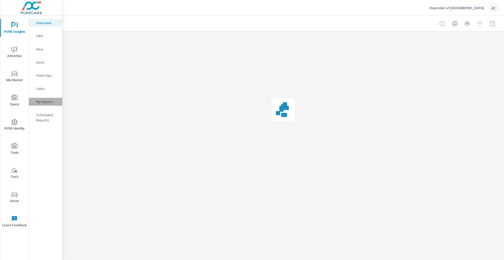
click at [40, 103] on p "My Report" at bounding box center [47, 101] width 22 height 5
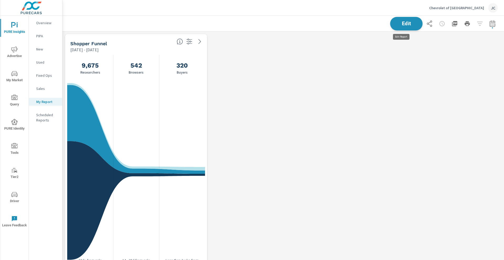
click at [398, 23] on span "Edit" at bounding box center [407, 23] width 22 height 5
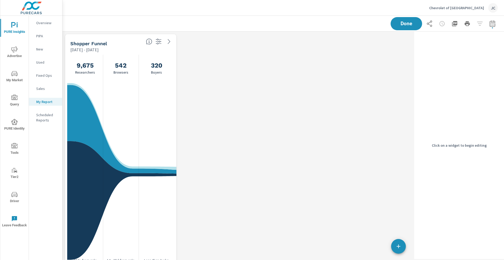
scroll to position [1703, 355]
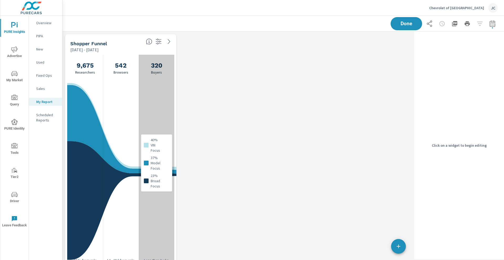
click at [146, 77] on div "40% VIN Focus 37% Model Focus 23% Broad Focus" at bounding box center [157, 163] width 36 height 216
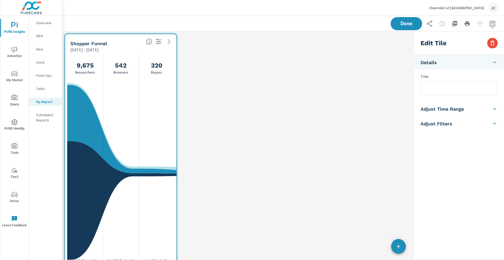
click at [129, 39] on div "Shopper Funnel [DATE] - [DATE]" at bounding box center [104, 43] width 79 height 19
click at [493, 45] on icon "button" at bounding box center [493, 43] width 4 height 5
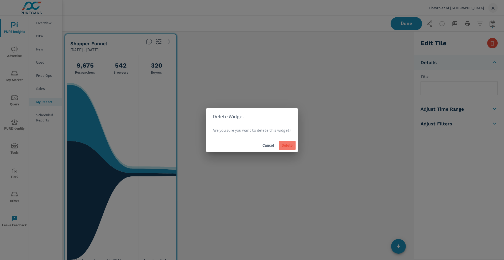
click at [284, 147] on span "Delete" at bounding box center [287, 145] width 13 height 5
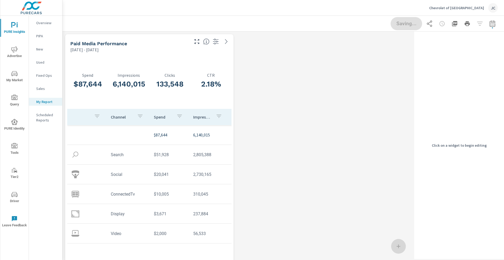
scroll to position [1462, 355]
click at [188, 68] on div "133,548 Clicks" at bounding box center [169, 82] width 41 height 54
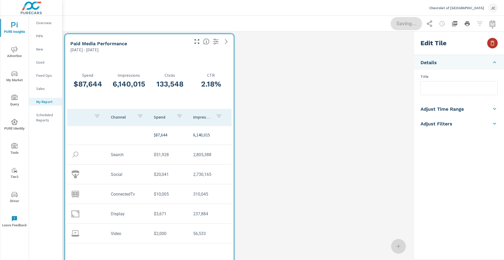
click at [494, 46] on button "button" at bounding box center [492, 43] width 10 height 10
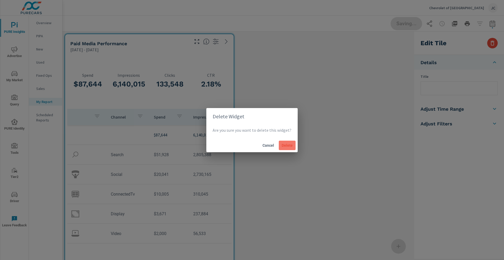
click at [287, 147] on span "Delete" at bounding box center [287, 145] width 13 height 5
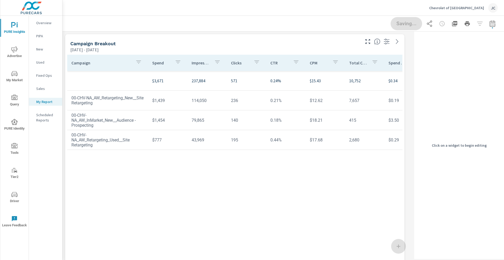
scroll to position [1220, 355]
click at [322, 49] on div "[DATE] - [DATE]" at bounding box center [214, 49] width 289 height 6
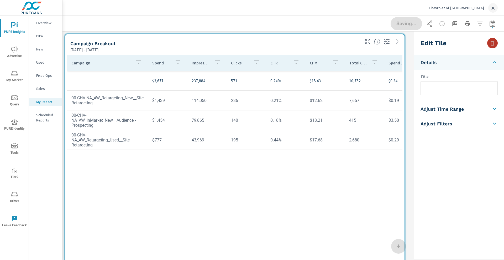
click at [492, 44] on icon "button" at bounding box center [492, 43] width 6 height 6
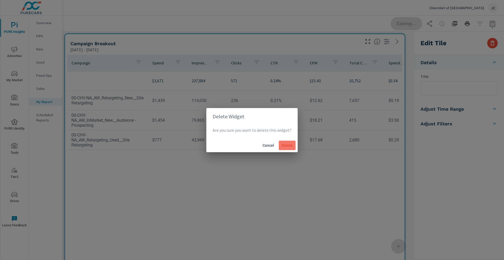
click at [293, 147] on button "Delete" at bounding box center [287, 144] width 17 height 9
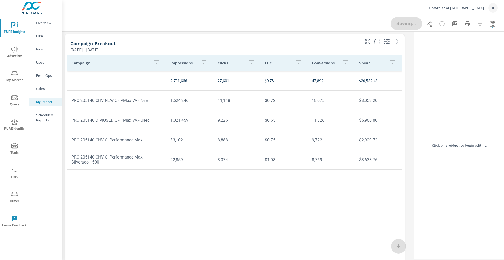
scroll to position [979, 355]
click at [224, 49] on div "[DATE] - [DATE]" at bounding box center [214, 49] width 289 height 6
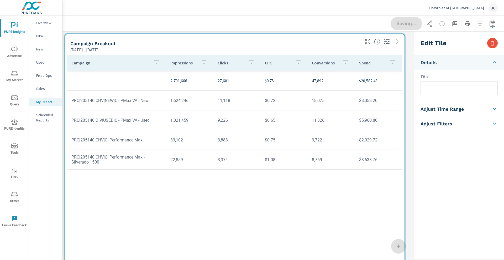
scroll to position [3, 3]
click at [491, 44] on icon "button" at bounding box center [493, 43] width 4 height 5
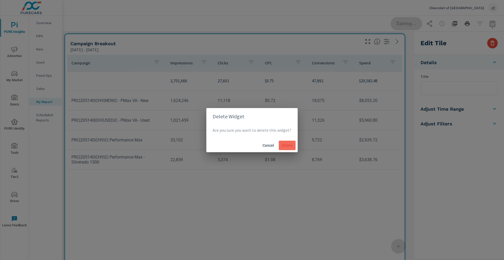
click at [285, 148] on button "Delete" at bounding box center [287, 144] width 17 height 9
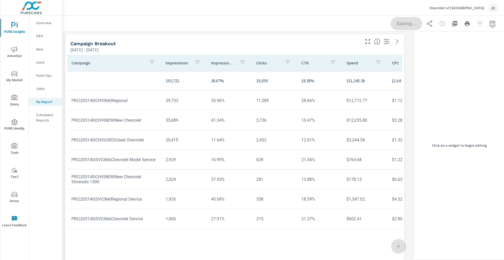
scroll to position [737, 355]
click at [214, 48] on div "[DATE] - [DATE]" at bounding box center [214, 49] width 289 height 6
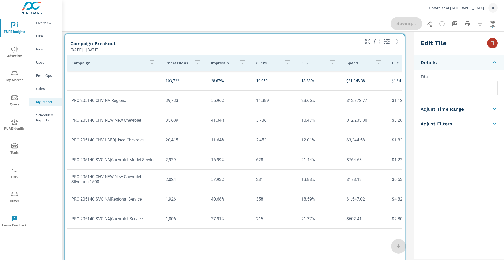
click at [494, 42] on icon "button" at bounding box center [493, 43] width 4 height 5
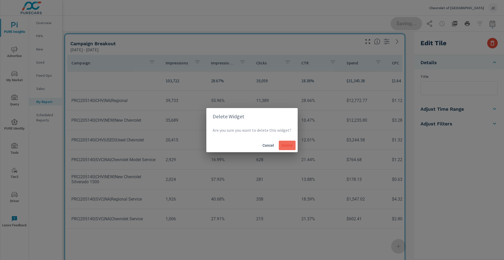
click at [291, 145] on span "Delete" at bounding box center [287, 145] width 13 height 5
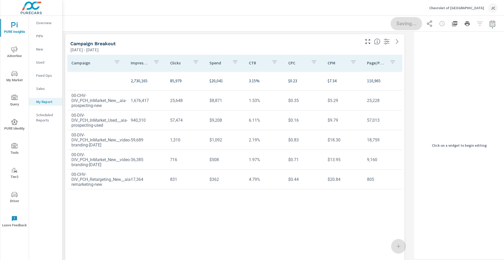
scroll to position [496, 355]
click at [276, 47] on div "[DATE] - [DATE]" at bounding box center [214, 49] width 289 height 6
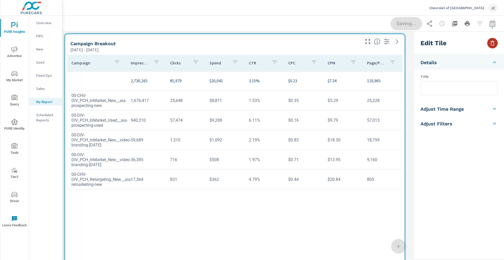
click at [496, 42] on button "button" at bounding box center [492, 43] width 10 height 10
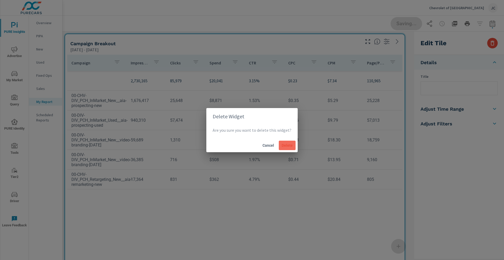
click at [286, 146] on span "Delete" at bounding box center [287, 145] width 13 height 5
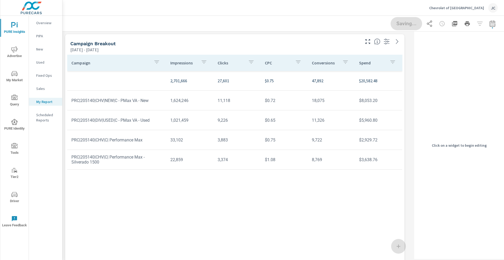
scroll to position [254, 355]
click at [279, 44] on div "Campaign Breakout" at bounding box center [214, 43] width 289 height 6
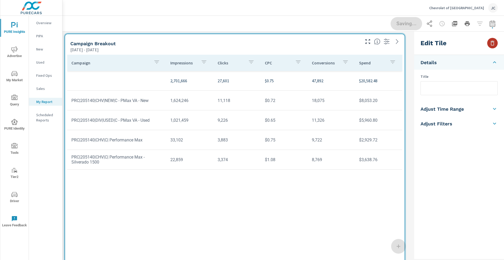
click at [489, 42] on icon "button" at bounding box center [492, 43] width 6 height 6
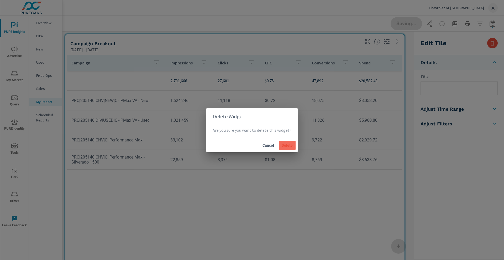
click at [283, 145] on span "Delete" at bounding box center [287, 145] width 13 height 5
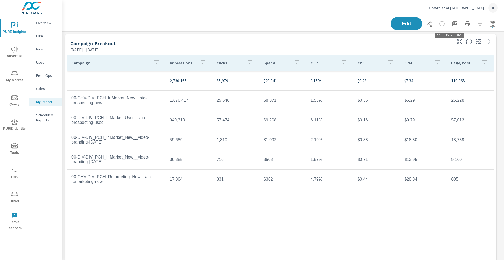
scroll to position [737, 447]
click at [452, 22] on icon "button" at bounding box center [454, 23] width 5 height 5
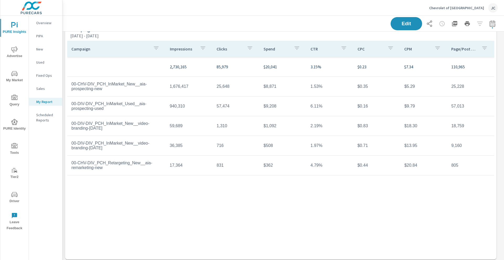
scroll to position [0, 0]
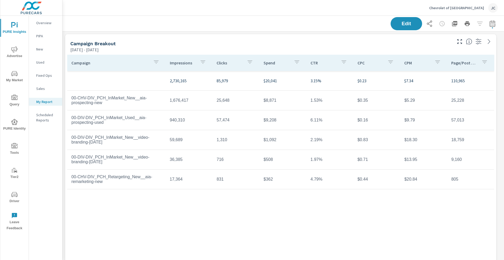
click at [489, 24] on icon "button" at bounding box center [492, 23] width 6 height 6
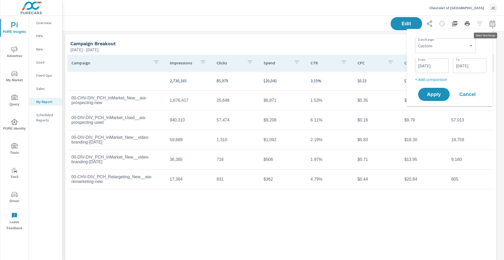
scroll to position [737, 447]
click at [466, 46] on select "Custom Yesterday Last week Last 7 days Last 14 days Last 30 days Last 45 days L…" at bounding box center [445, 45] width 57 height 10
select select "Last month"
click at [419, 40] on select "Custom Yesterday Last week Last 7 days Last 14 days Last 30 days Last 45 days L…" at bounding box center [445, 45] width 57 height 10
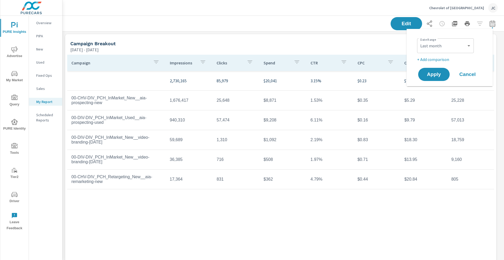
click at [435, 60] on p "+ Add comparison" at bounding box center [450, 59] width 67 height 6
select select "Previous period"
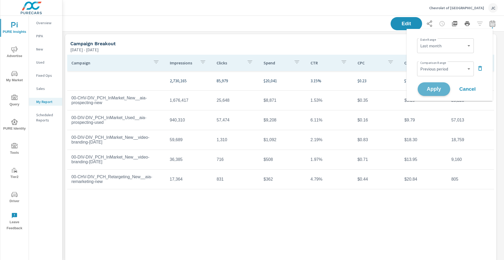
click at [429, 89] on span "Apply" at bounding box center [434, 89] width 22 height 5
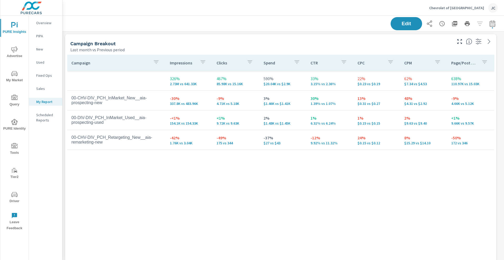
scroll to position [737, 447]
click at [452, 24] on icon "button" at bounding box center [454, 23] width 5 height 5
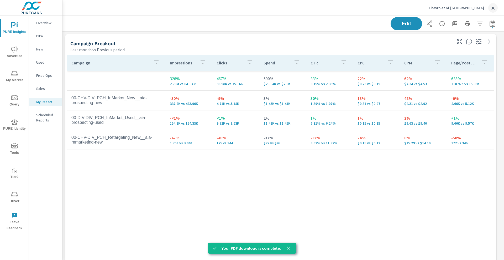
click at [334, 182] on div "Campaign Impressions Clicks Spend CTR CPC CPM Page/Post Action 326% 2.73M vs 64…" at bounding box center [280, 159] width 427 height 208
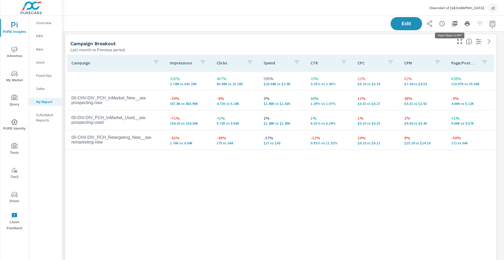
click at [452, 26] on icon "button" at bounding box center [454, 23] width 5 height 5
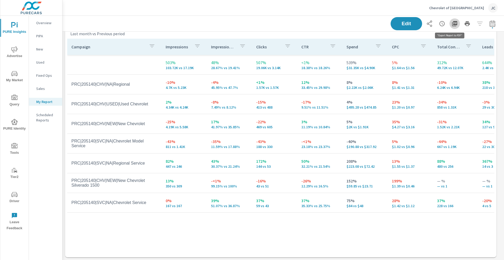
click at [452, 21] on icon "button" at bounding box center [454, 23] width 5 height 5
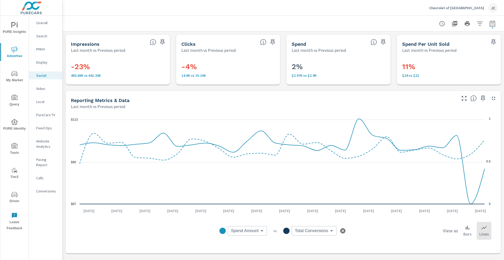
click at [15, 54] on span "Advertise" at bounding box center [14, 52] width 25 height 13
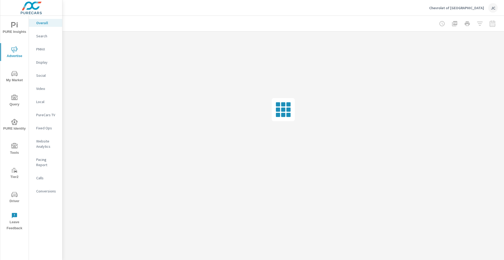
click at [44, 62] on p "Display" at bounding box center [47, 62] width 22 height 5
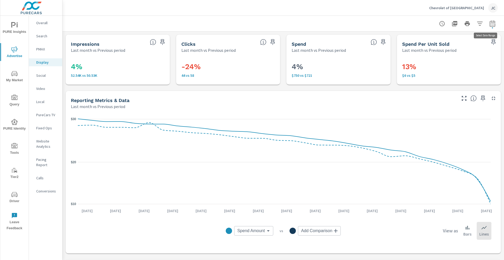
click at [489, 26] on icon "button" at bounding box center [492, 23] width 6 height 6
select select "Last month"
select select "Previous period"
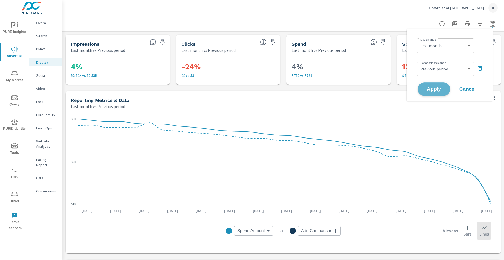
click at [428, 91] on span "Apply" at bounding box center [434, 89] width 22 height 5
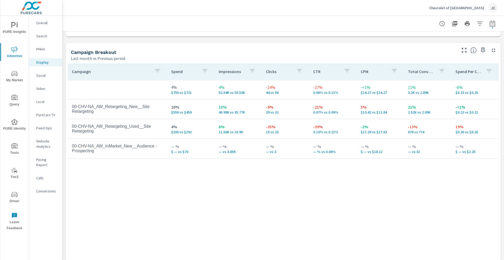
scroll to position [221, 0]
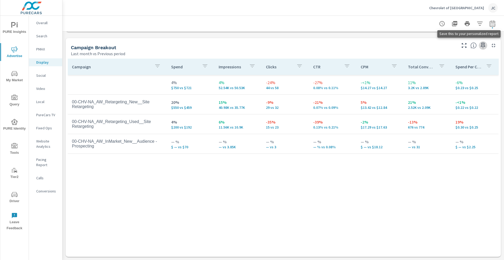
click at [480, 46] on icon "button" at bounding box center [483, 45] width 6 height 6
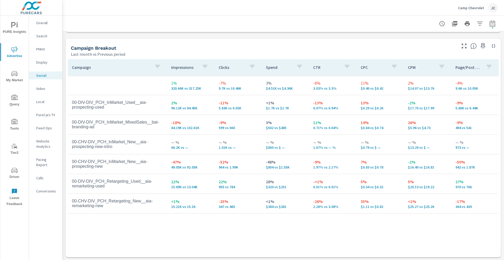
scroll to position [221, 0]
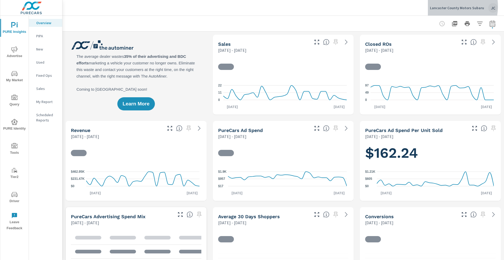
click at [445, 6] on p "Lancaster County Motors Subaru" at bounding box center [457, 8] width 54 height 5
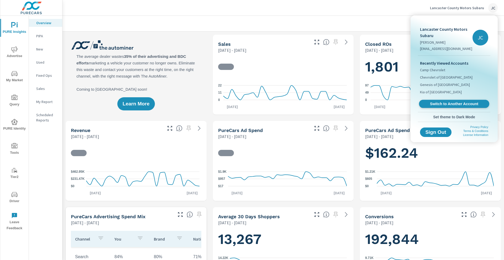
click at [449, 103] on span "Switch to Another Account" at bounding box center [454, 103] width 64 height 5
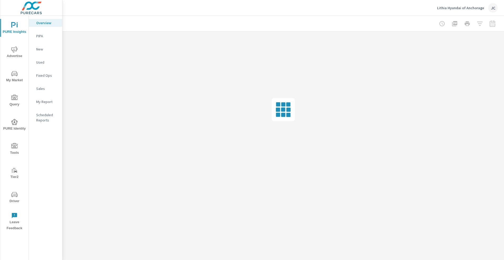
click at [197, 102] on div at bounding box center [282, 109] width 441 height 156
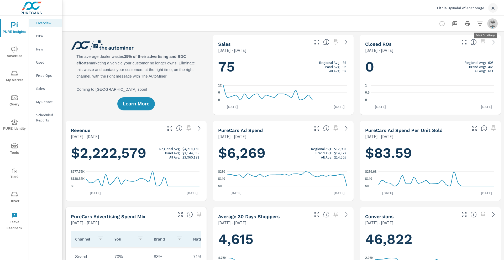
click at [491, 23] on button "button" at bounding box center [492, 23] width 10 height 10
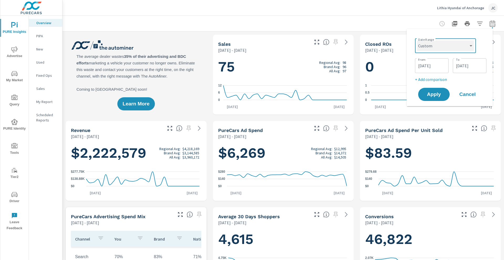
click at [472, 44] on select "Custom Yesterday Last week Last 7 days Last 14 days Last 30 days Last 45 days L…" at bounding box center [445, 45] width 57 height 10
select select "Last month"
click at [419, 40] on select "Custom Yesterday Last week Last 7 days Last 14 days Last 30 days Last 45 days L…" at bounding box center [445, 45] width 57 height 10
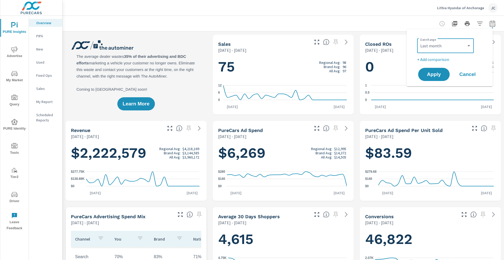
click at [435, 57] on p "+ Add comparison" at bounding box center [450, 59] width 67 height 6
select select "Previous period"
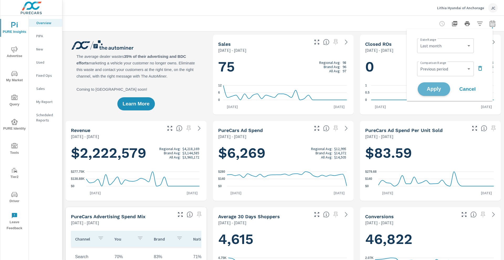
click at [430, 87] on span "Apply" at bounding box center [434, 89] width 22 height 5
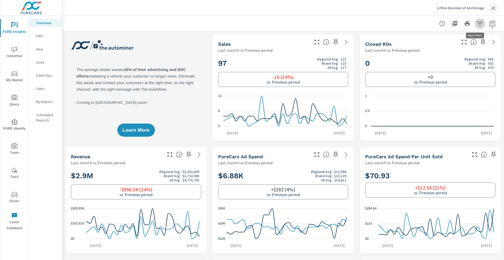
click at [477, 24] on icon "button" at bounding box center [480, 23] width 6 height 6
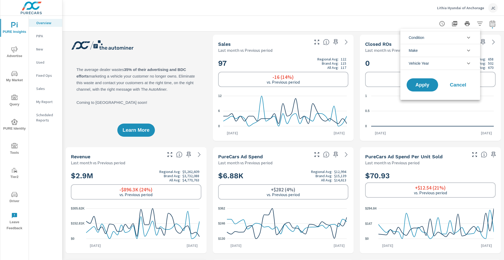
click at [469, 39] on icon "filter options" at bounding box center [468, 37] width 6 height 6
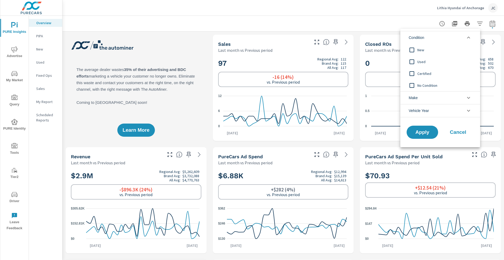
click at [413, 49] on input "filter options" at bounding box center [411, 49] width 11 height 11
click at [423, 133] on span "Apply" at bounding box center [423, 132] width 22 height 5
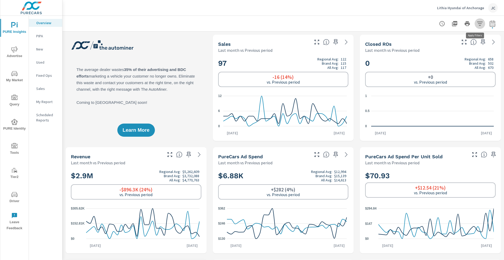
click at [477, 23] on icon "button" at bounding box center [480, 23] width 6 height 6
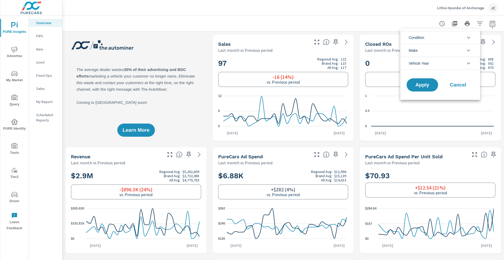
click at [468, 39] on icon "filter options" at bounding box center [468, 37] width 6 height 6
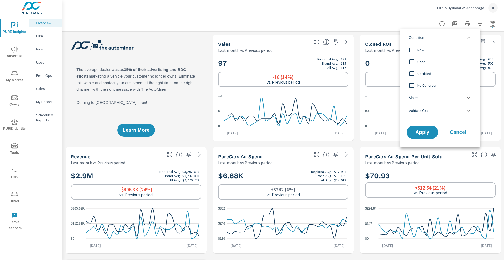
click at [410, 61] on input "filter options" at bounding box center [411, 61] width 11 height 11
click at [417, 130] on span "Apply" at bounding box center [423, 132] width 22 height 5
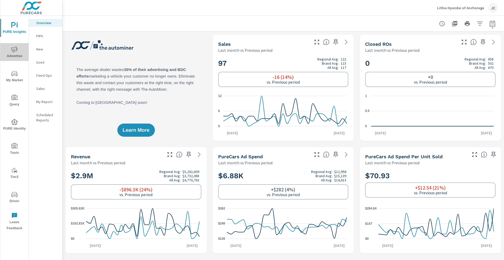
click at [16, 48] on icon "nav menu" at bounding box center [14, 49] width 6 height 6
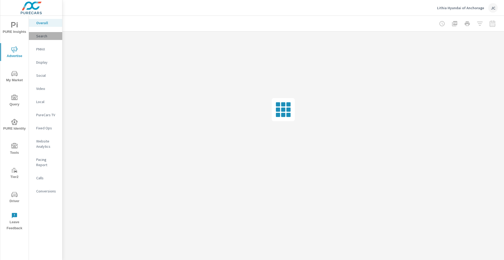
click at [41, 37] on p "Search" at bounding box center [47, 35] width 22 height 5
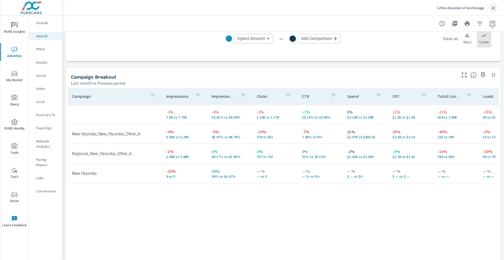
scroll to position [477, 0]
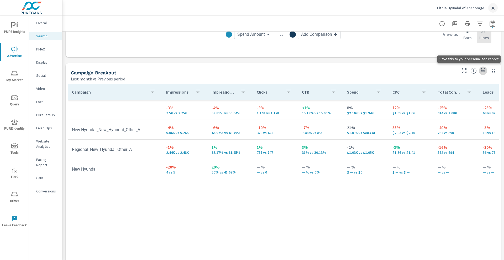
click at [480, 72] on icon "button" at bounding box center [483, 70] width 6 height 6
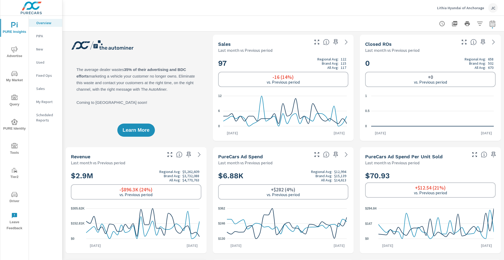
click at [13, 53] on span "Advertise" at bounding box center [14, 52] width 25 height 13
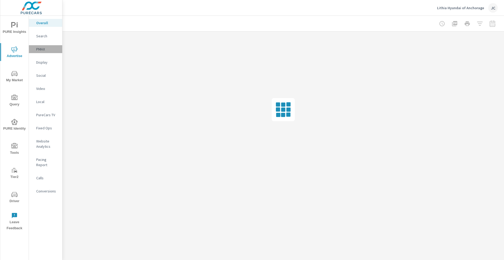
click at [42, 50] on p "PMAX" at bounding box center [47, 48] width 22 height 5
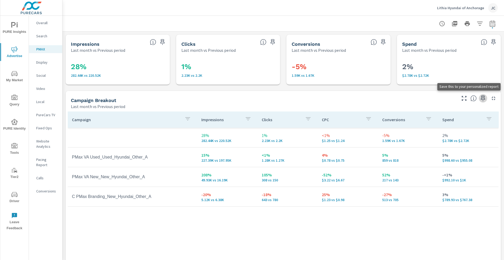
click at [480, 97] on icon "button" at bounding box center [483, 98] width 6 height 6
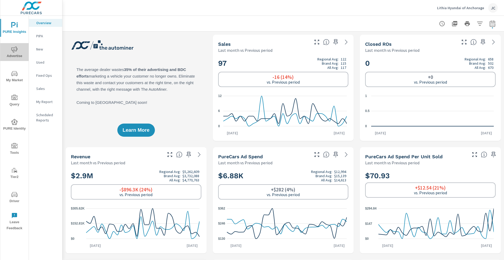
click at [15, 53] on span "Advertise" at bounding box center [14, 52] width 25 height 13
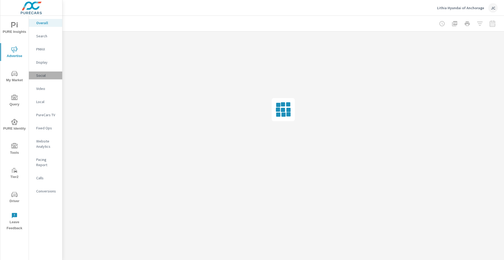
click at [40, 75] on p "Social" at bounding box center [47, 75] width 22 height 5
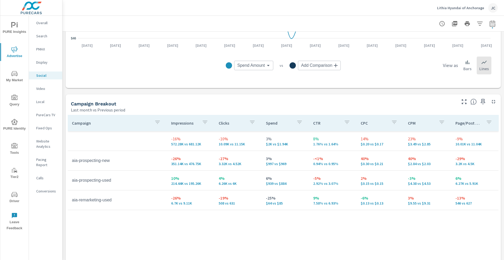
scroll to position [168, 0]
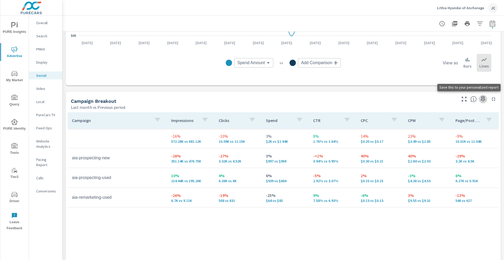
click at [480, 99] on icon "button" at bounding box center [483, 99] width 6 height 6
click at [452, 22] on icon "button" at bounding box center [454, 23] width 5 height 5
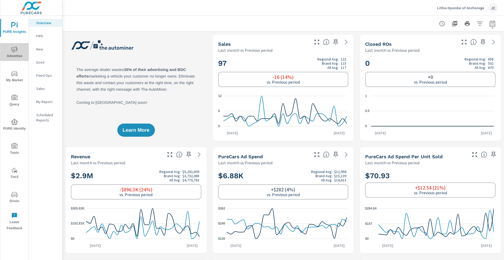
click at [12, 50] on icon "nav menu" at bounding box center [14, 49] width 6 height 6
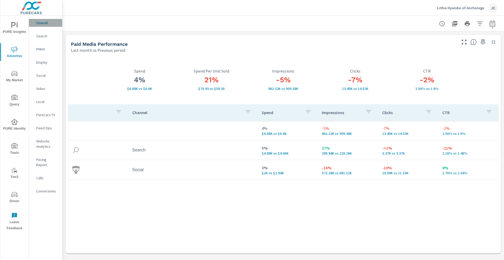
click at [48, 21] on p "Overall" at bounding box center [47, 22] width 22 height 5
click at [481, 43] on icon "button" at bounding box center [483, 42] width 4 height 6
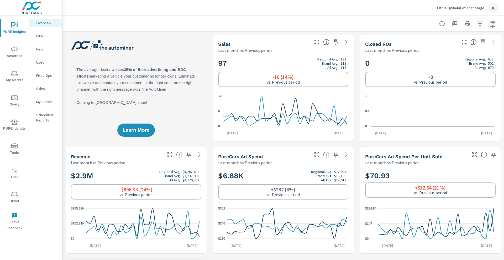
click at [16, 193] on icon "nav menu" at bounding box center [14, 194] width 6 height 6
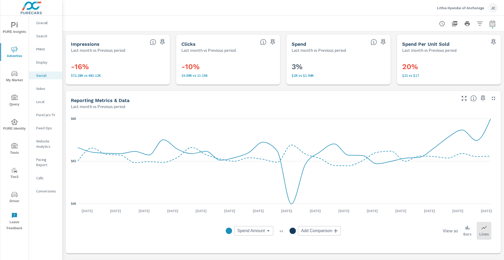
click at [16, 72] on icon "nav menu" at bounding box center [14, 73] width 6 height 6
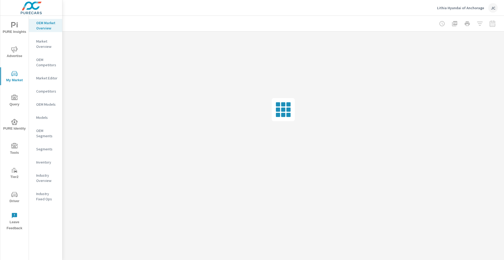
click at [46, 25] on p "OEM Market Overview" at bounding box center [47, 25] width 22 height 10
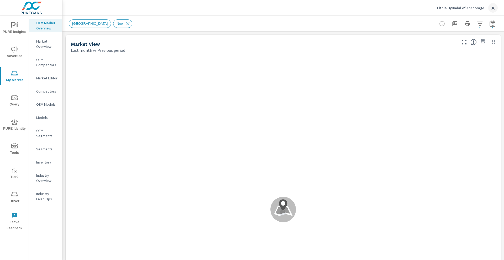
click at [491, 22] on button "button" at bounding box center [492, 23] width 10 height 10
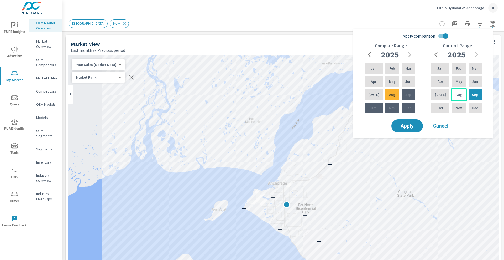
click at [459, 96] on p "Aug" at bounding box center [459, 94] width 6 height 5
click at [479, 97] on div "Sep" at bounding box center [474, 94] width 15 height 13
click at [477, 96] on div "Sep" at bounding box center [474, 94] width 15 height 13
click at [437, 89] on div "Jul" at bounding box center [440, 94] width 20 height 13
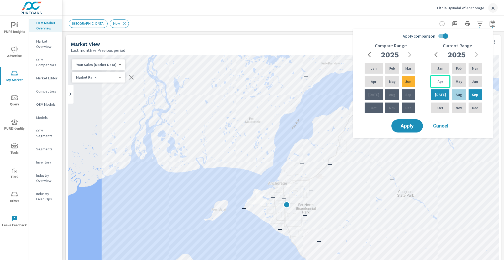
click at [442, 85] on div "Apr" at bounding box center [440, 81] width 20 height 13
click at [452, 83] on div "May" at bounding box center [459, 81] width 16 height 13
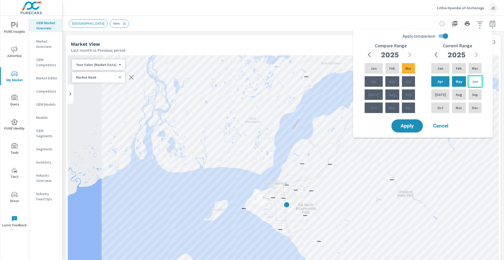
click at [468, 82] on div "Jun" at bounding box center [474, 81] width 15 height 13
click at [470, 94] on div "Sep" at bounding box center [474, 94] width 15 height 13
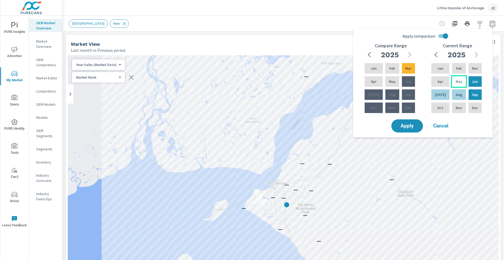
click at [462, 82] on div "May" at bounding box center [459, 81] width 16 height 13
click at [442, 81] on div "Apr" at bounding box center [440, 81] width 20 height 13
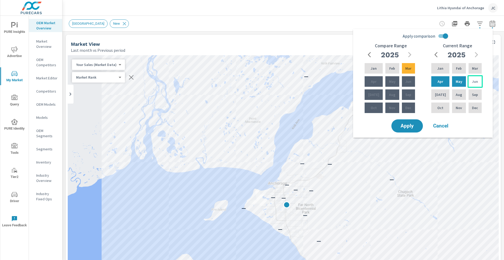
click at [475, 83] on p "Jun" at bounding box center [475, 81] width 6 height 5
click at [470, 92] on div "Sep" at bounding box center [474, 94] width 15 height 13
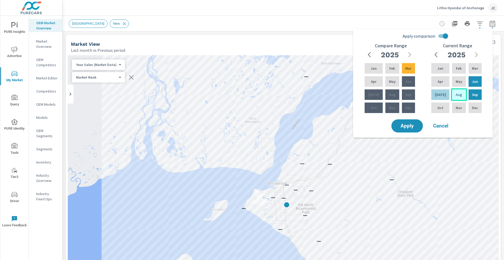
click at [461, 93] on div "Aug" at bounding box center [459, 94] width 16 height 13
click at [480, 68] on div "Mar" at bounding box center [474, 68] width 15 height 13
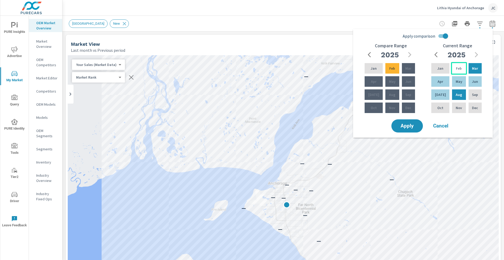
click at [463, 65] on div "Feb" at bounding box center [459, 68] width 16 height 13
click at [473, 92] on p "Sep" at bounding box center [475, 94] width 6 height 5
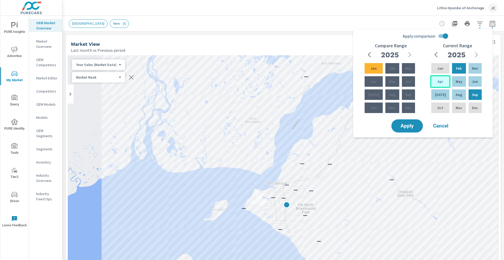
click at [443, 81] on div "Apr" at bounding box center [440, 81] width 20 height 13
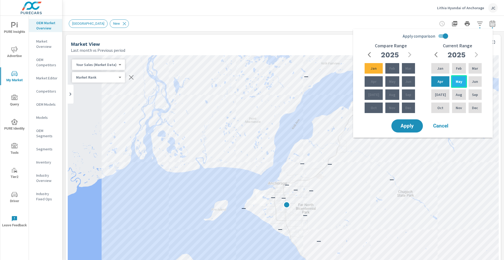
click at [456, 85] on div "May" at bounding box center [459, 81] width 16 height 13
click at [474, 83] on p "Jun" at bounding box center [475, 81] width 6 height 5
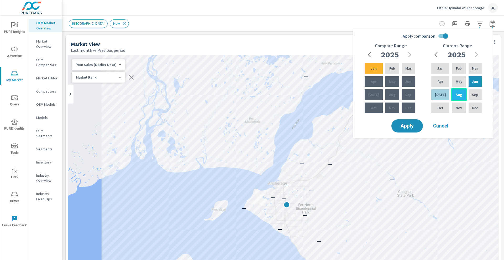
drag, startPoint x: 471, startPoint y: 93, endPoint x: 462, endPoint y: 88, distance: 10.7
click at [462, 88] on div "Jan Feb Mar Apr May Jun Jul Aug Sep Oct Nov Dec" at bounding box center [456, 88] width 52 height 52
click at [472, 80] on p "Jun" at bounding box center [475, 81] width 6 height 5
click at [472, 92] on p "Sep" at bounding box center [475, 94] width 6 height 5
click at [456, 92] on p "Aug" at bounding box center [459, 94] width 6 height 5
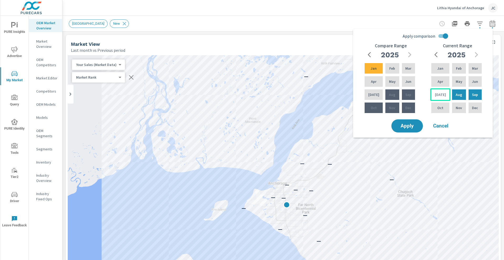
click at [437, 90] on div "Jul" at bounding box center [440, 94] width 20 height 13
click at [444, 36] on input "Apply comparison" at bounding box center [445, 36] width 30 height 10
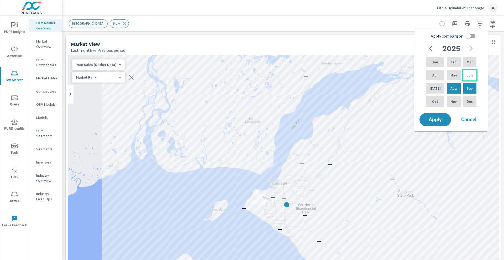
click at [462, 78] on div "Jun" at bounding box center [469, 75] width 15 height 13
drag, startPoint x: 464, startPoint y: 89, endPoint x: 457, endPoint y: 91, distance: 7.3
click at [457, 91] on div "Jan Feb Mar Apr May Jun Jul Aug Sep Oct Nov Dec" at bounding box center [451, 82] width 52 height 52
click at [446, 89] on div "Aug" at bounding box center [454, 88] width 16 height 13
click at [457, 75] on div "May" at bounding box center [454, 75] width 16 height 13
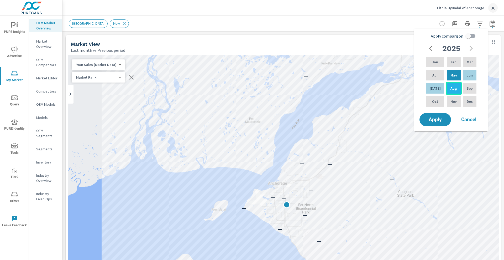
click at [446, 85] on div "Aug" at bounding box center [454, 88] width 16 height 13
click at [438, 77] on div "Apr" at bounding box center [435, 75] width 20 height 13
drag, startPoint x: 450, startPoint y: 88, endPoint x: 466, endPoint y: 62, distance: 31.2
click at [466, 62] on div "Jan Feb Mar Apr May Jun Jul Aug Sep Oct Nov Dec" at bounding box center [451, 82] width 52 height 52
click at [459, 82] on div "Aug" at bounding box center [454, 88] width 16 height 13
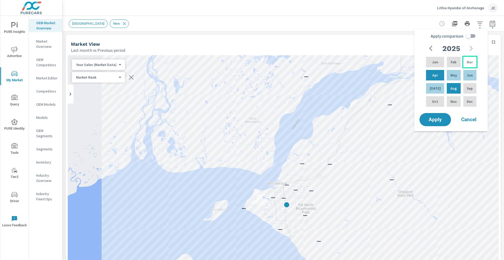
click at [468, 66] on div "Mar" at bounding box center [469, 62] width 15 height 13
click at [455, 89] on div "Aug" at bounding box center [454, 88] width 16 height 13
click at [471, 36] on input "Apply comparison" at bounding box center [468, 36] width 30 height 10
checkbox input "true"
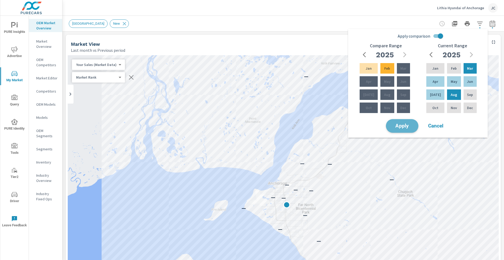
click at [401, 123] on span "Apply" at bounding box center [402, 125] width 22 height 5
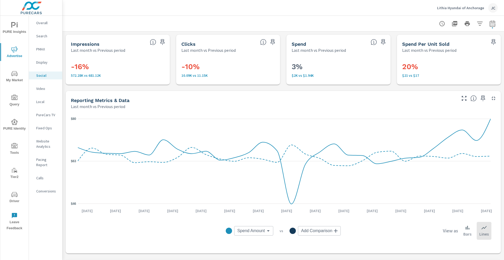
click at [10, 78] on span "My Market" at bounding box center [14, 76] width 25 height 13
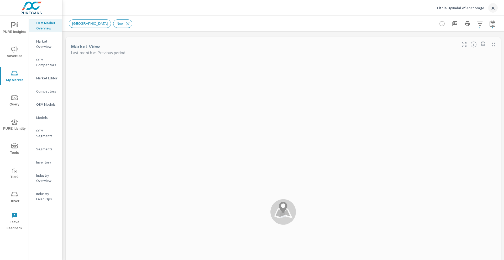
click at [43, 41] on p "Market Overview" at bounding box center [47, 44] width 22 height 10
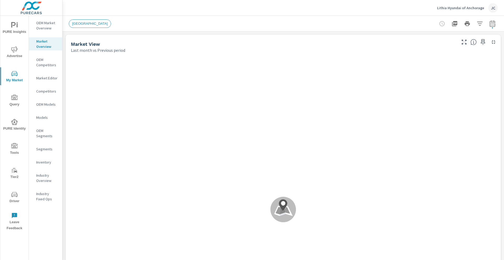
click at [41, 61] on p "OEM Competitors" at bounding box center [47, 62] width 22 height 10
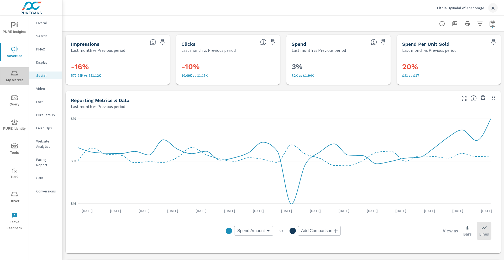
click at [13, 75] on icon "nav menu" at bounding box center [14, 73] width 6 height 5
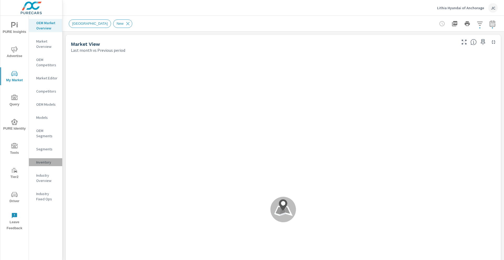
click at [48, 162] on p "Inventory" at bounding box center [47, 161] width 22 height 5
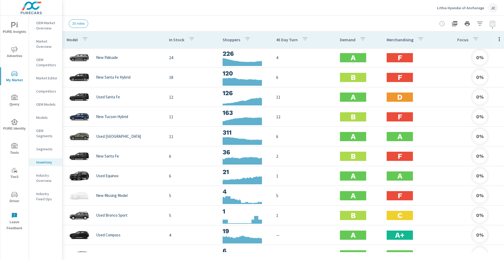
drag, startPoint x: 100, startPoint y: 0, endPoint x: 223, endPoint y: 5, distance: 122.7
click at [223, 5] on div "Lithia Hyundai of Anchorage JC" at bounding box center [283, 7] width 429 height 15
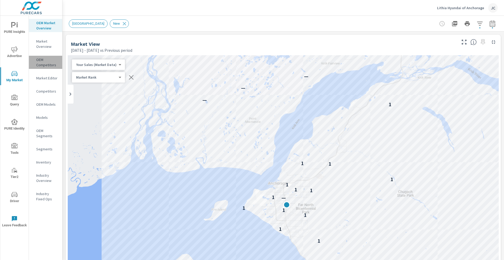
click at [44, 63] on p "OEM Competitors" at bounding box center [47, 62] width 22 height 10
